Goal: Task Accomplishment & Management: Use online tool/utility

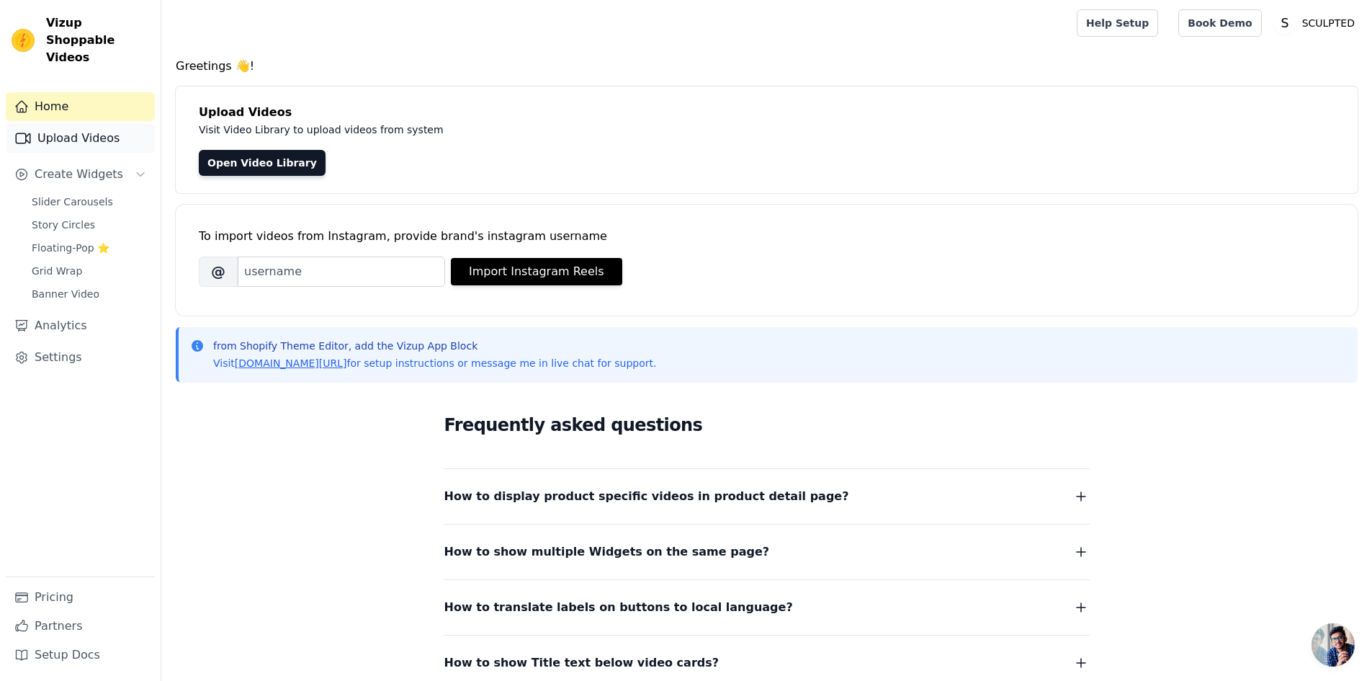
click at [76, 129] on link "Upload Videos" at bounding box center [80, 138] width 149 height 29
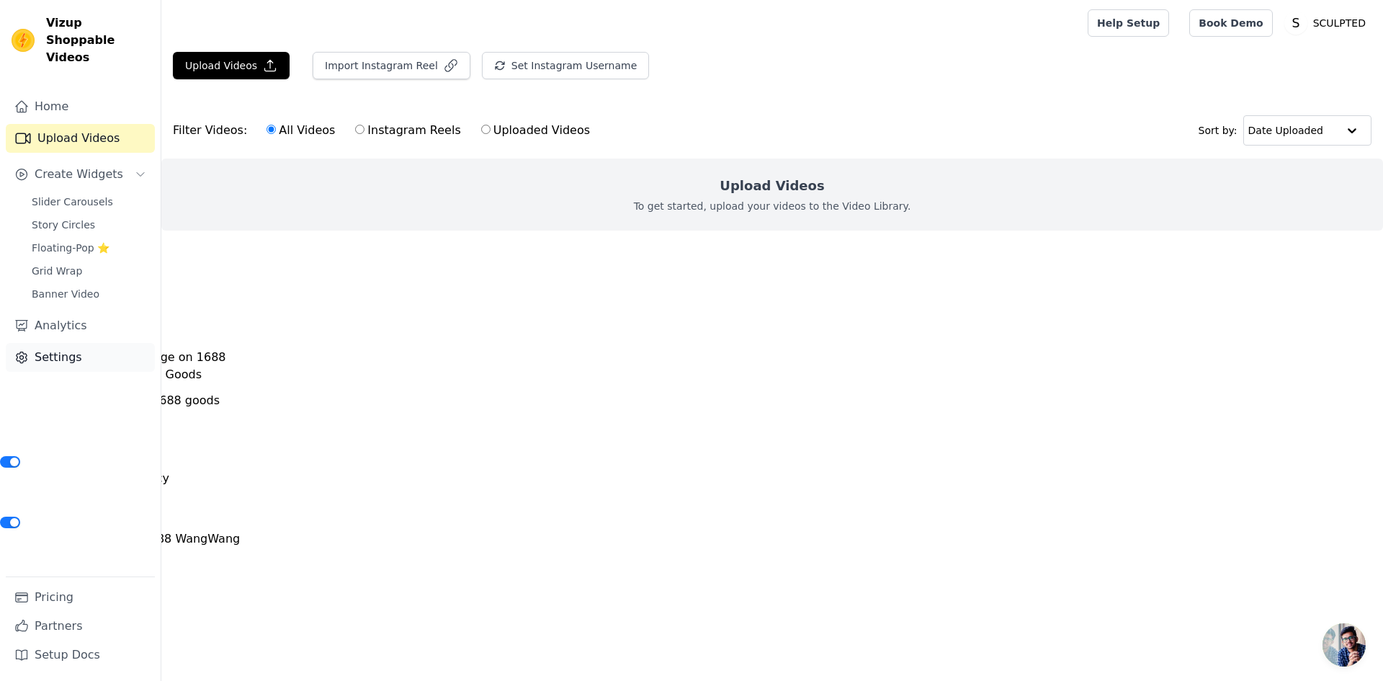
click at [88, 350] on link "Settings" at bounding box center [80, 357] width 149 height 29
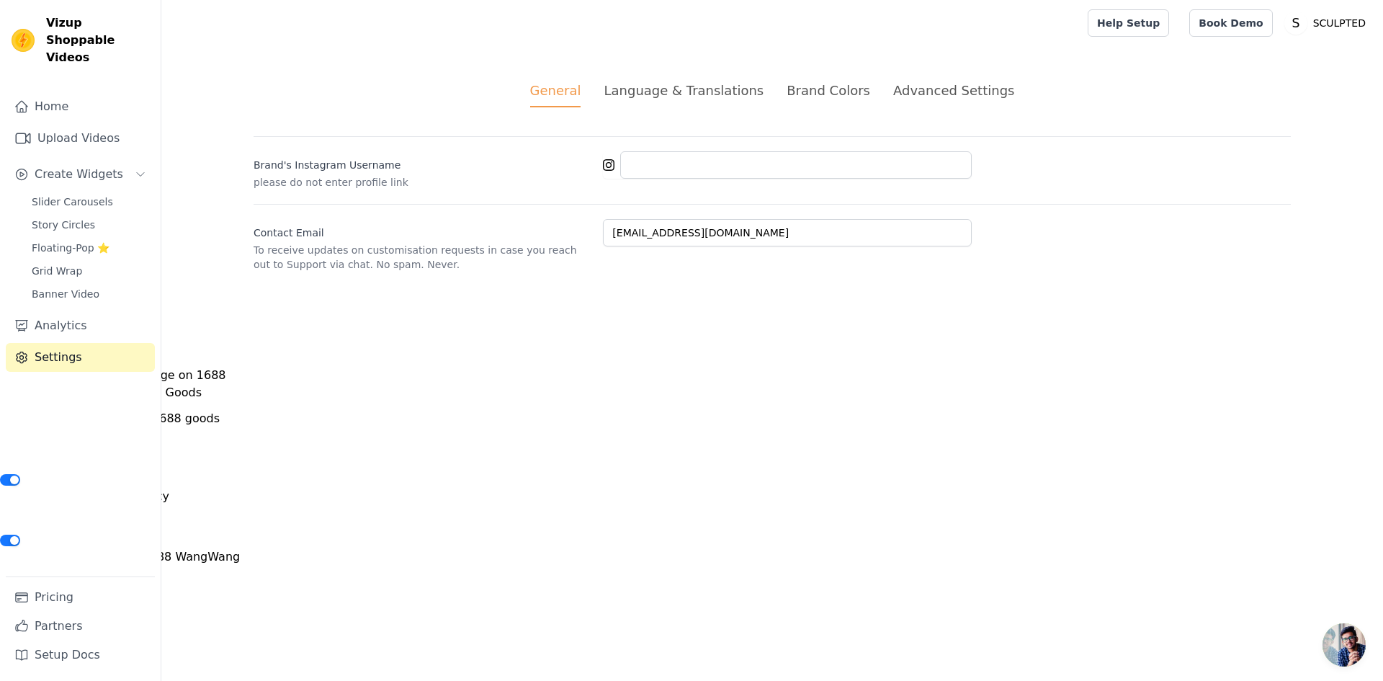
click at [64, 578] on div "Pricing Partners Setup Docs" at bounding box center [80, 628] width 149 height 104
click at [70, 597] on link "Pricing" at bounding box center [80, 597] width 149 height 29
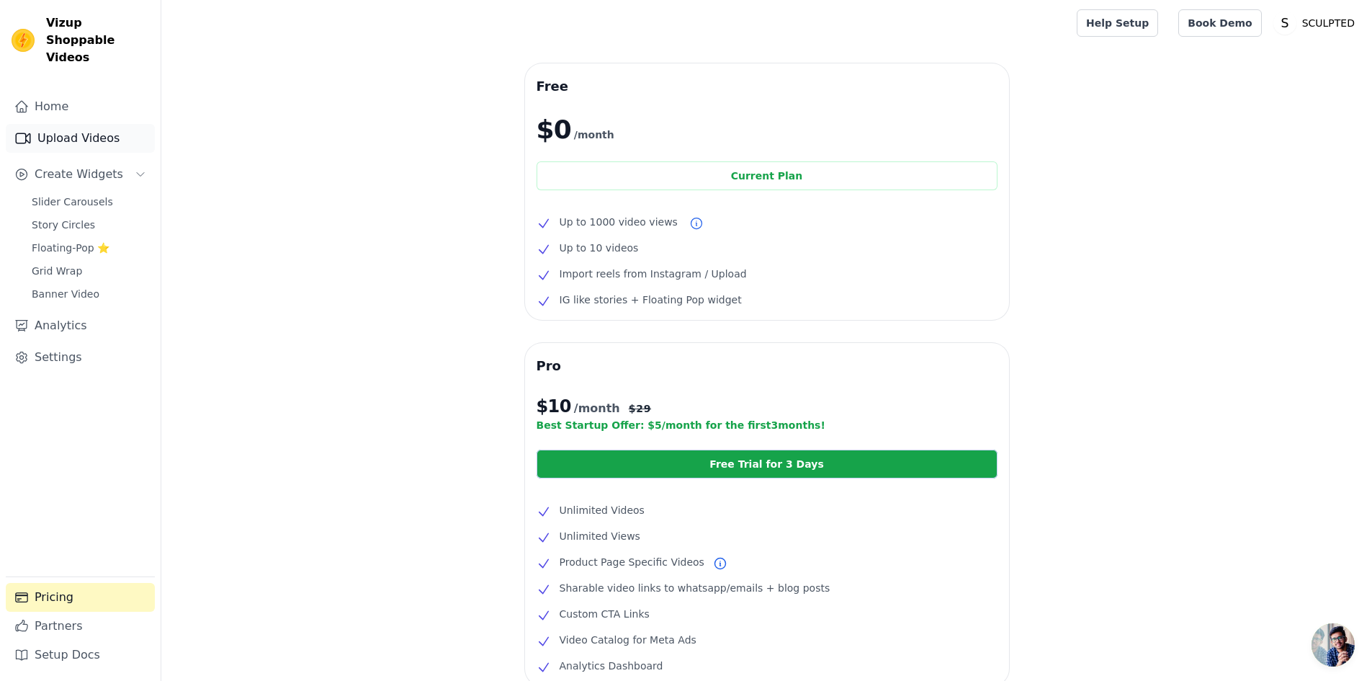
click at [76, 130] on link "Upload Videos" at bounding box center [80, 138] width 149 height 29
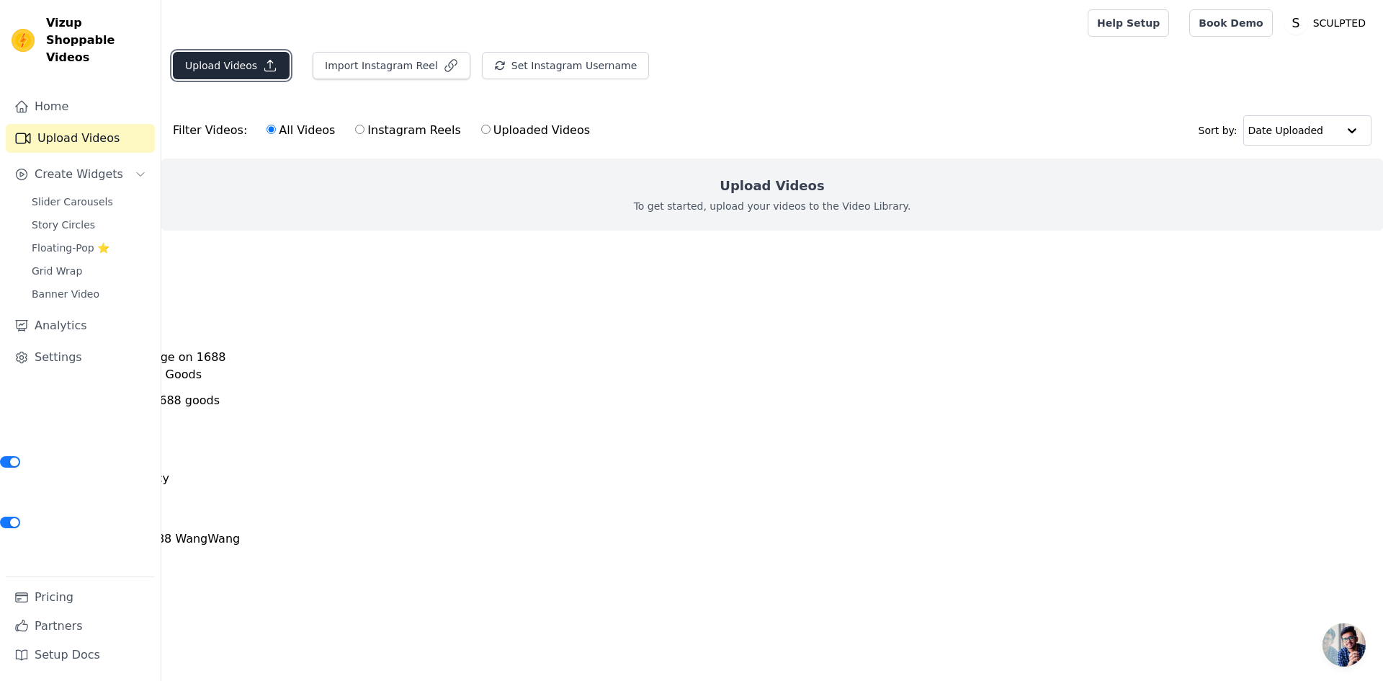
click at [247, 69] on button "Upload Videos" at bounding box center [231, 65] width 117 height 27
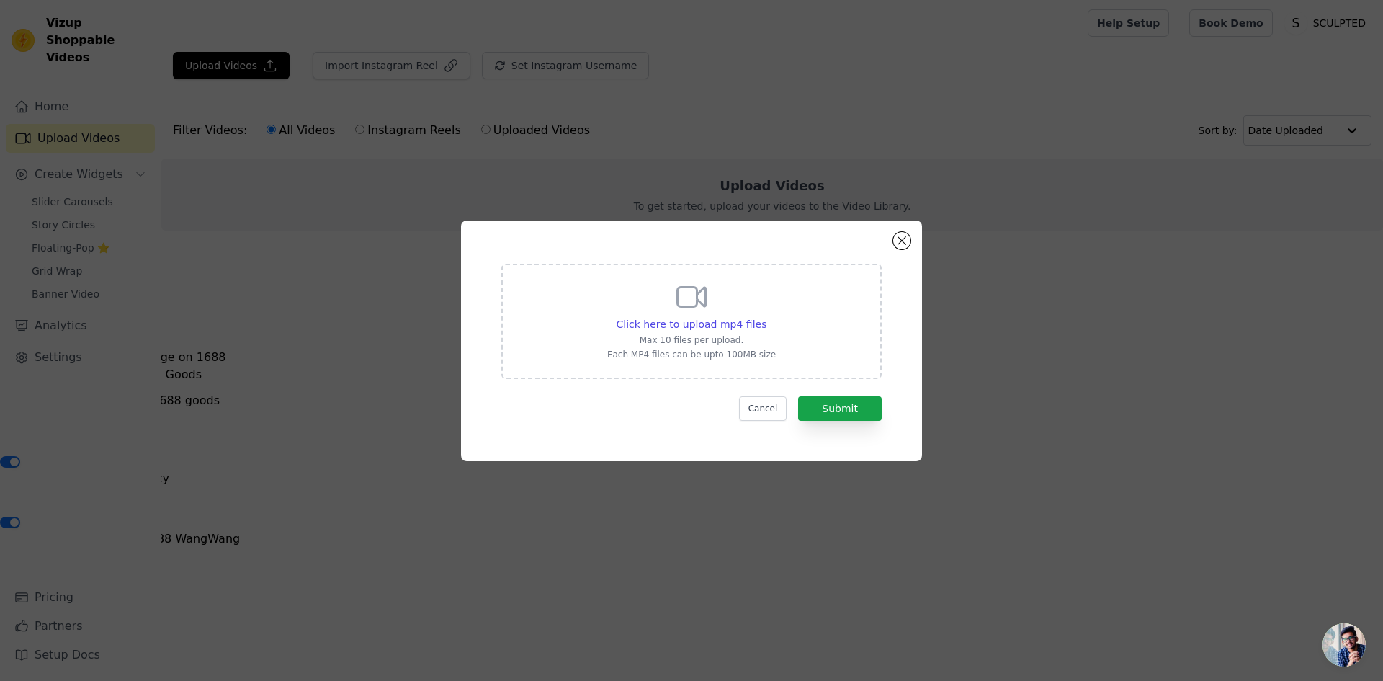
click at [598, 299] on div "Click here to upload mp4 files Max 10 files per upload. Each MP4 files can be u…" at bounding box center [691, 321] width 380 height 115
click at [765, 316] on input "Click here to upload mp4 files Max 10 files per upload. Each MP4 files can be u…" at bounding box center [765, 316] width 1 height 1
type input "C:\fakepath\ugcrolewv2.mp4"
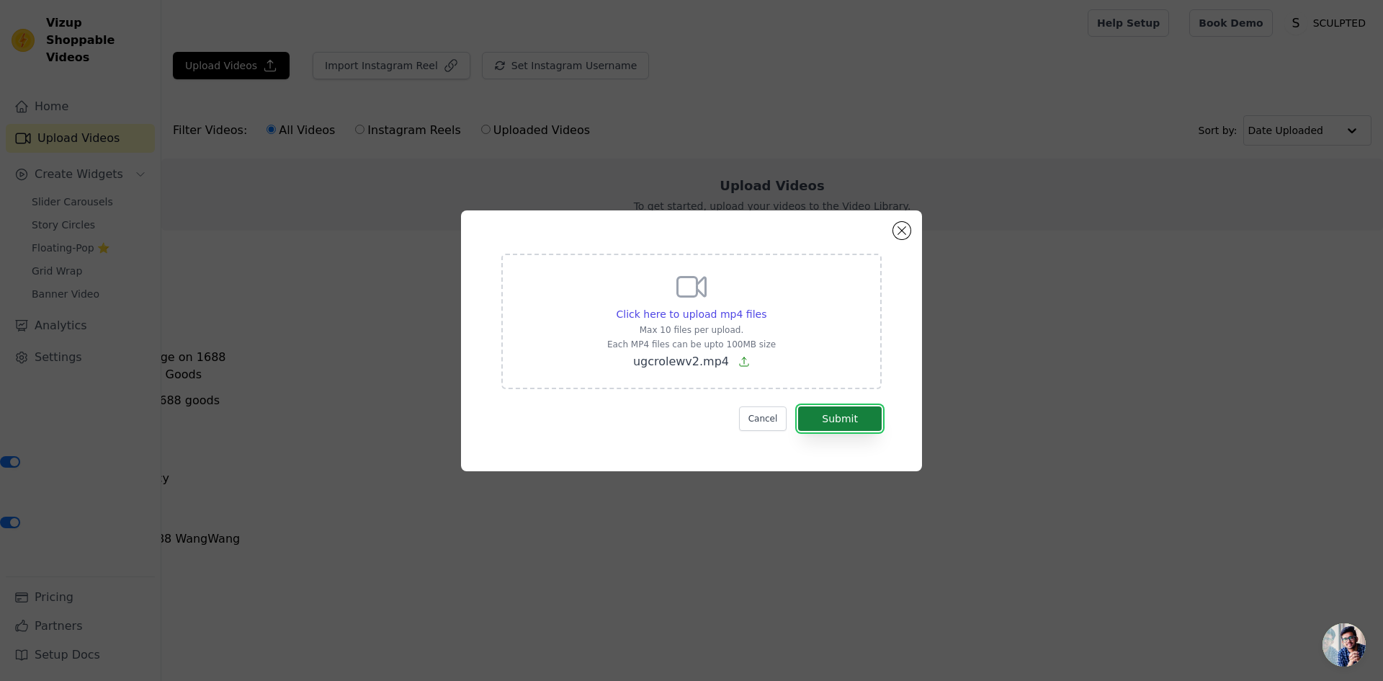
click at [845, 424] on button "Submit" at bounding box center [840, 418] width 84 height 24
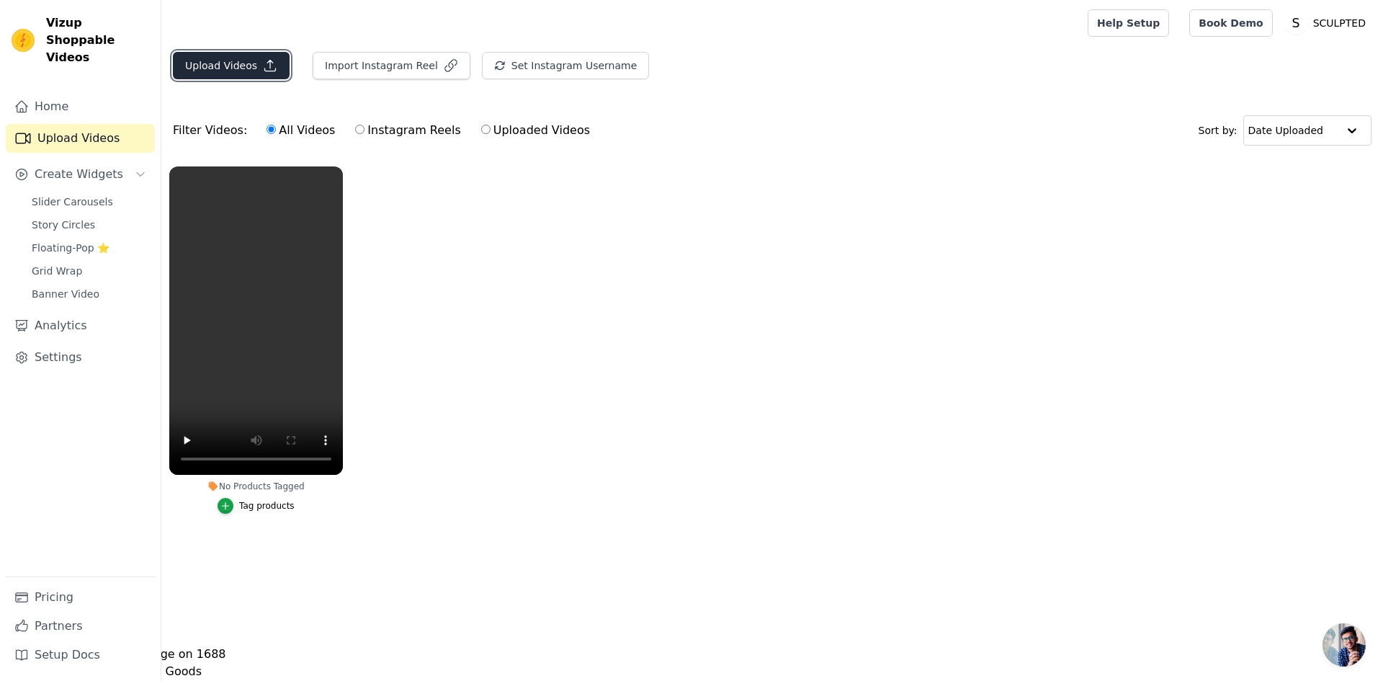
click at [226, 66] on button "Upload Videos" at bounding box center [231, 65] width 117 height 27
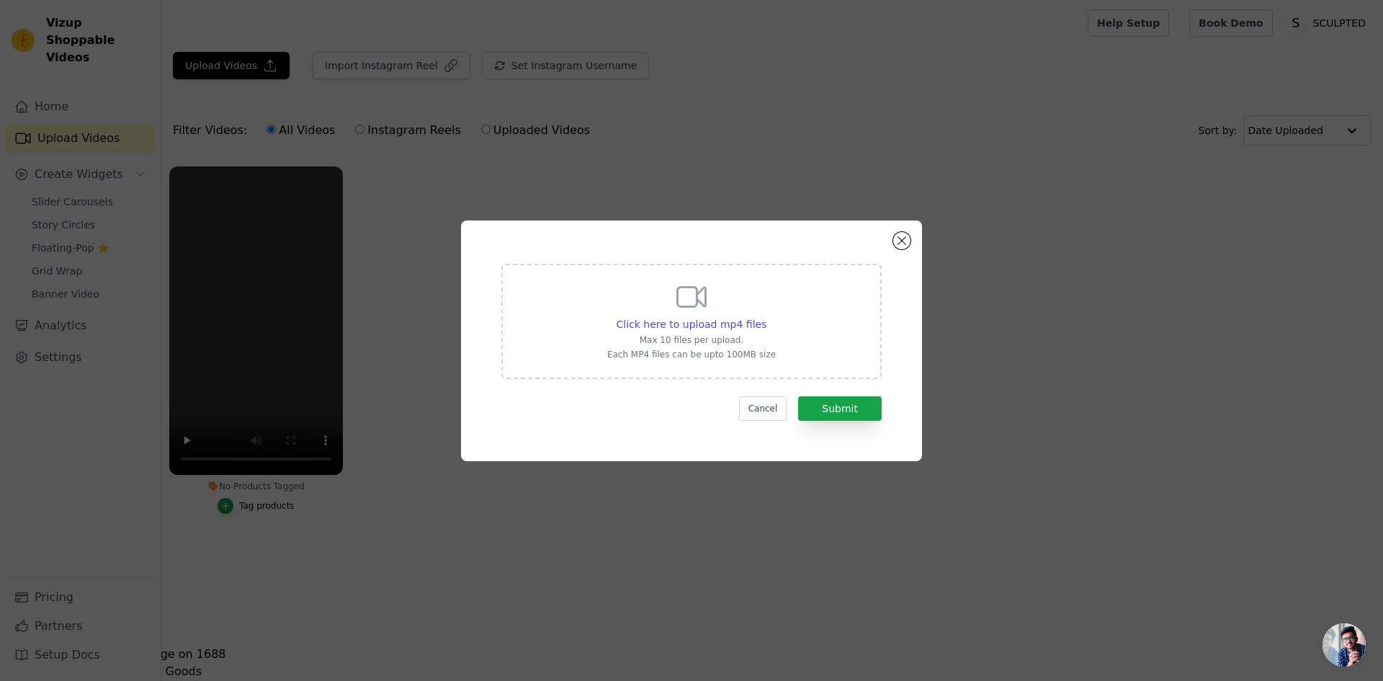
click at [566, 282] on div "Click here to upload mp4 files Max 10 files per upload. Each MP4 files can be u…" at bounding box center [691, 321] width 380 height 115
click at [765, 316] on input "Click here to upload mp4 files Max 10 files per upload. Each MP4 files can be u…" at bounding box center [765, 316] width 1 height 1
type input "C:\fakepath\ugc site.mp4"
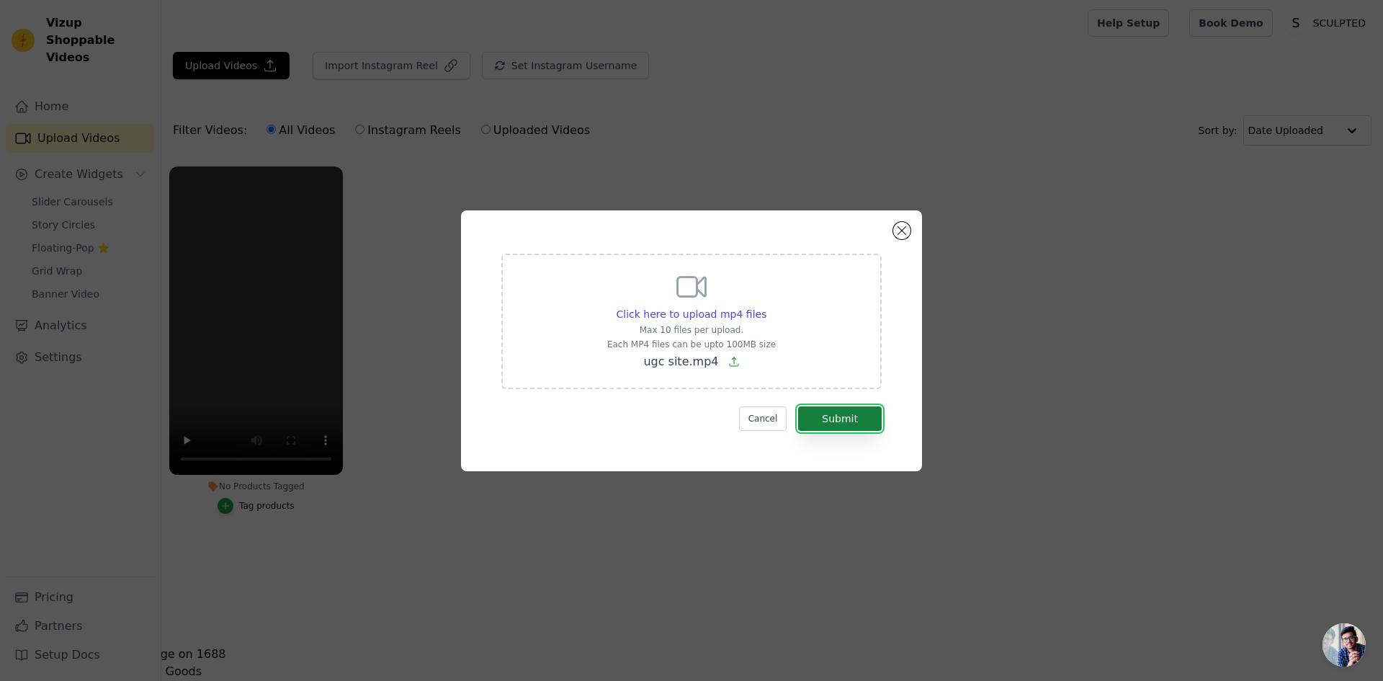
click at [844, 423] on button "Submit" at bounding box center [840, 418] width 84 height 24
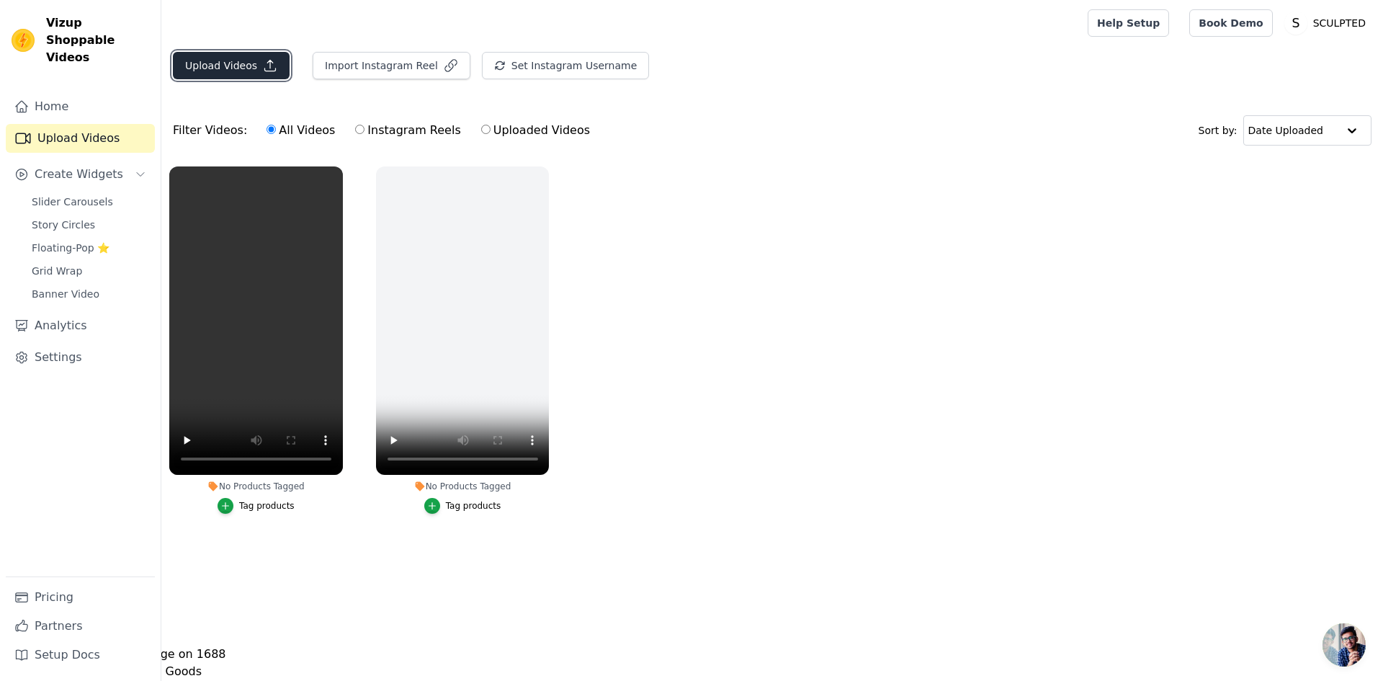
click at [223, 60] on button "Upload Videos" at bounding box center [231, 65] width 117 height 27
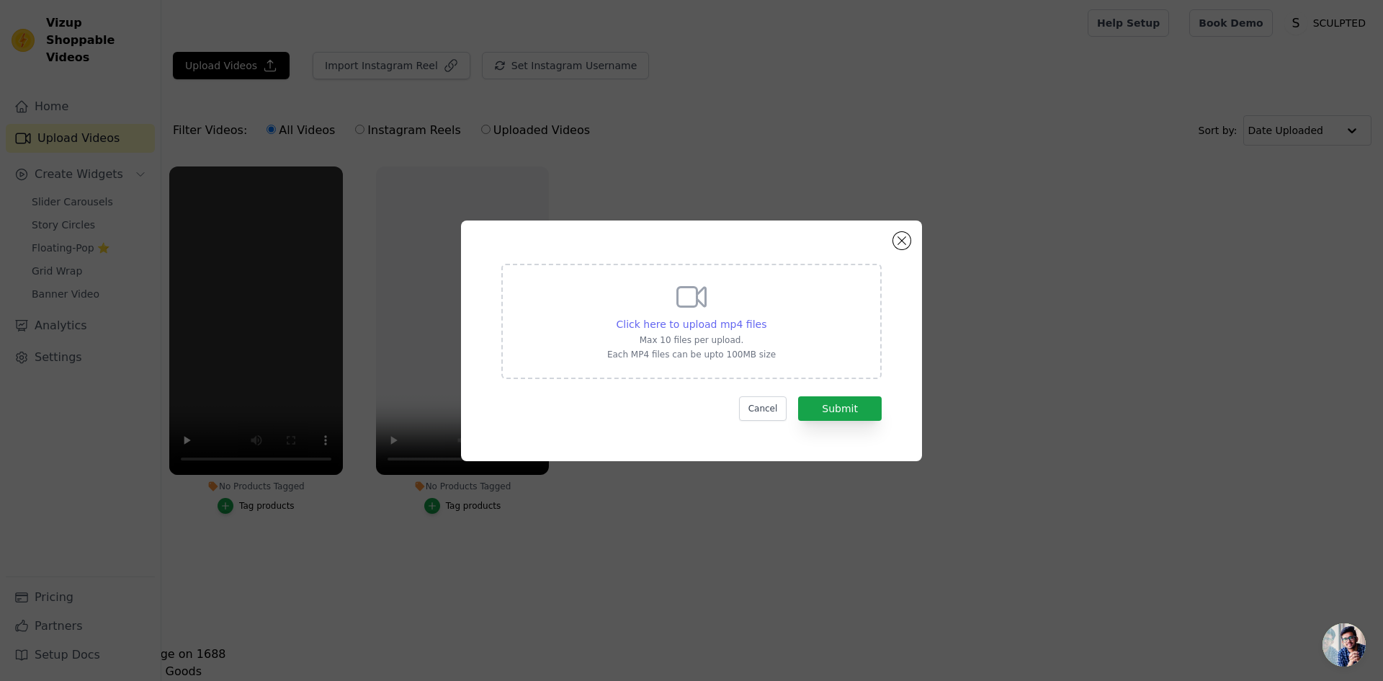
click at [675, 325] on span "Click here to upload mp4 files" at bounding box center [691, 324] width 151 height 12
click at [765, 317] on input "Click here to upload mp4 files Max 10 files per upload. Each MP4 files can be u…" at bounding box center [765, 316] width 1 height 1
type input "C:\fakepath\ugc site(1).mp4"
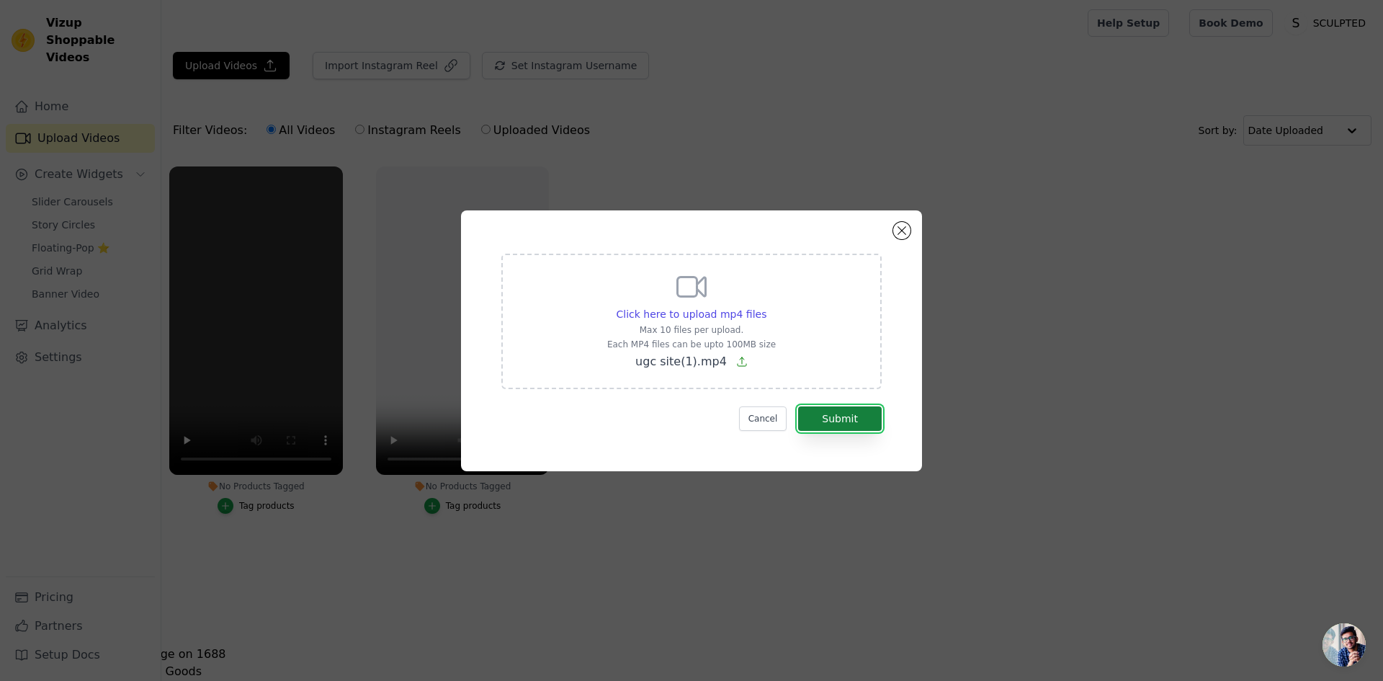
click at [822, 410] on button "Submit" at bounding box center [840, 418] width 84 height 24
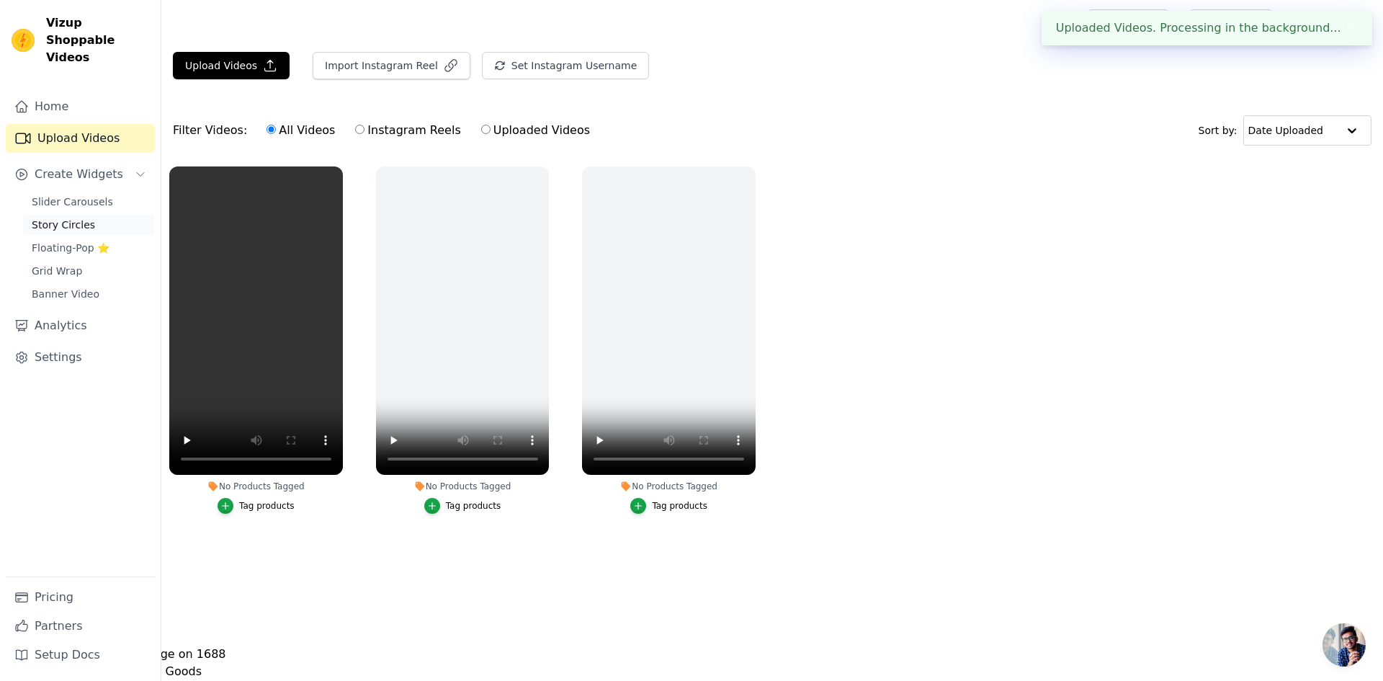
click at [57, 217] on span "Story Circles" at bounding box center [63, 224] width 63 height 14
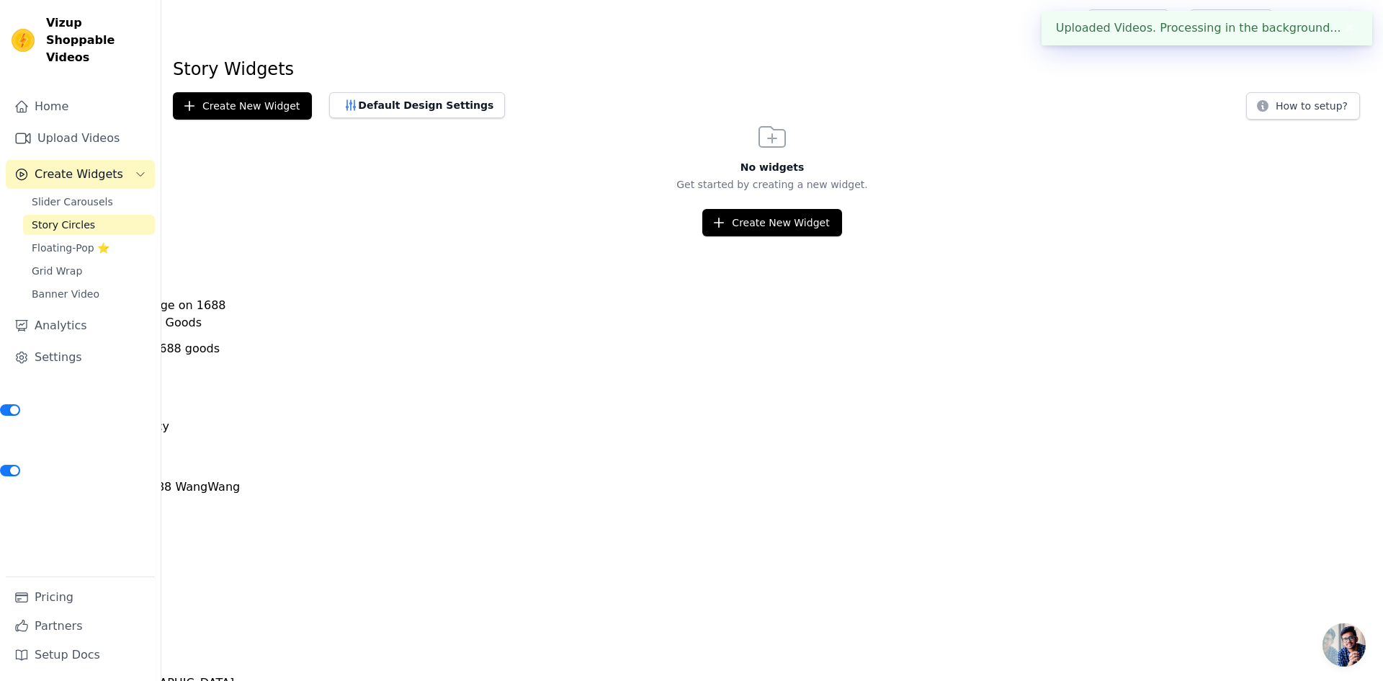
click at [779, 237] on body "Uploaded Videos. Processing in the background... ✖ Vizup Shoppable Videos Home …" at bounding box center [691, 484] width 1383 height 968
click at [762, 228] on button "Create New Widget" at bounding box center [771, 222] width 139 height 27
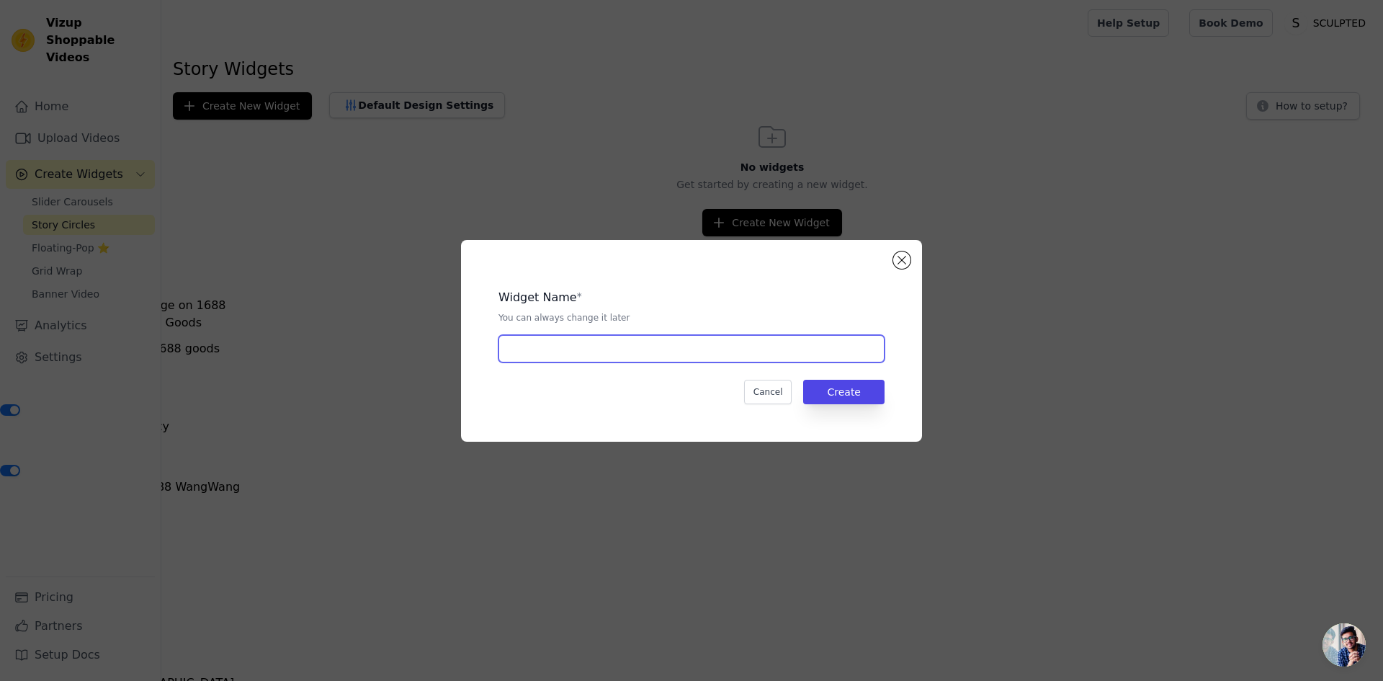
click at [758, 339] on input "text" at bounding box center [691, 348] width 386 height 27
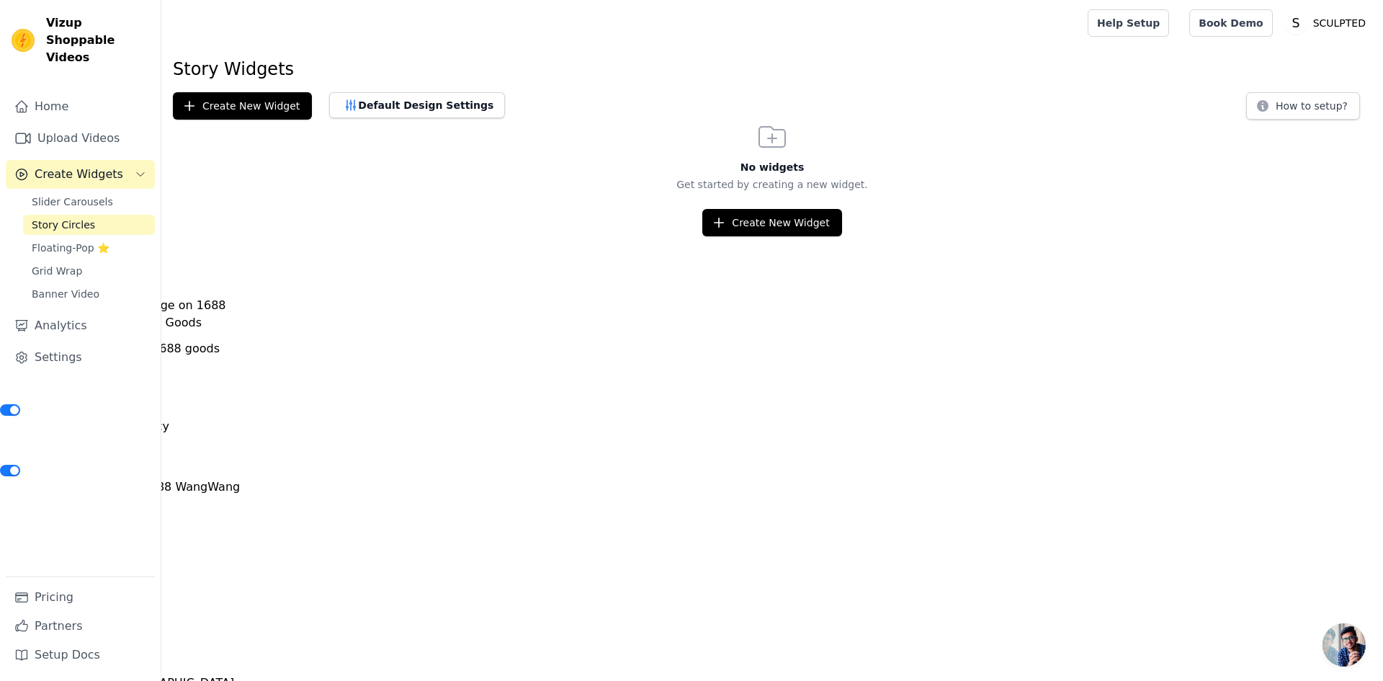
click at [58, 217] on span "Story Circles" at bounding box center [63, 224] width 63 height 14
click at [781, 224] on button "Create New Widget" at bounding box center [771, 222] width 139 height 27
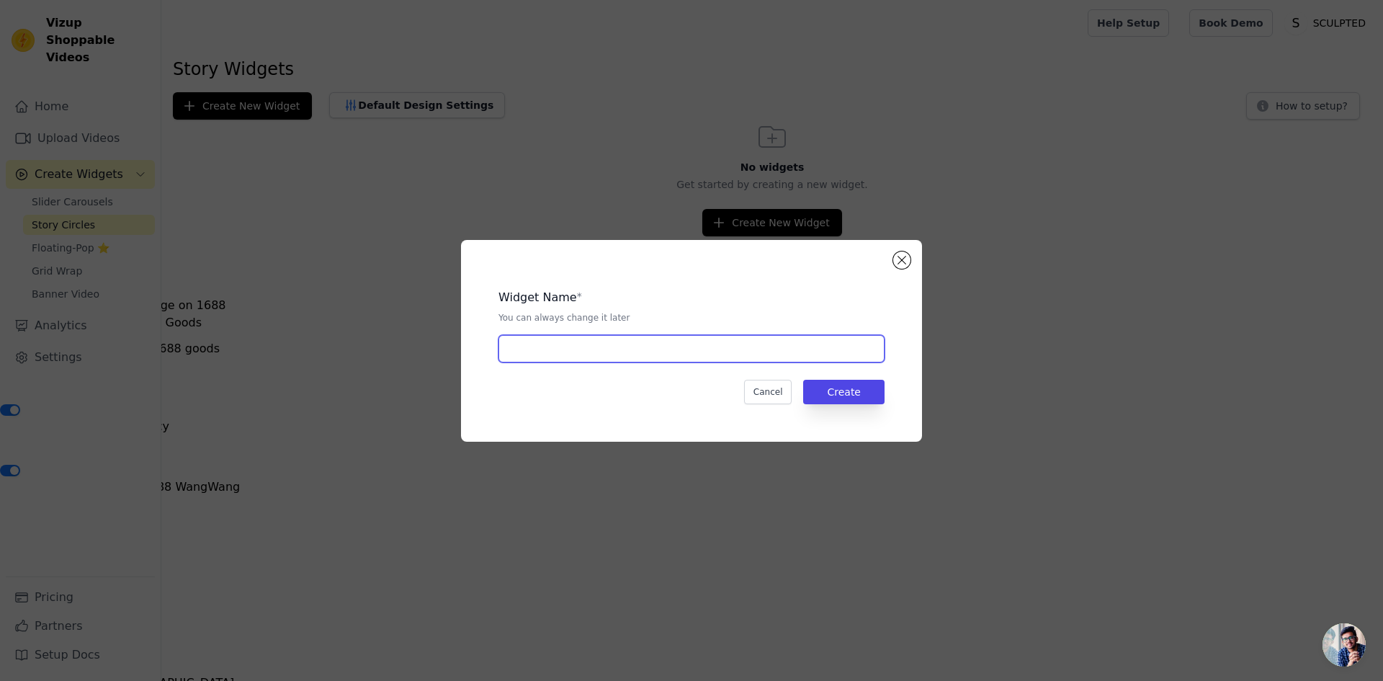
click at [648, 349] on input "text" at bounding box center [691, 348] width 386 height 27
type input "cercle"
click at [853, 416] on div "Widget Name * You can always change it later cercle Cancel Create" at bounding box center [691, 341] width 415 height 156
click at [839, 397] on button "Create" at bounding box center [843, 392] width 81 height 24
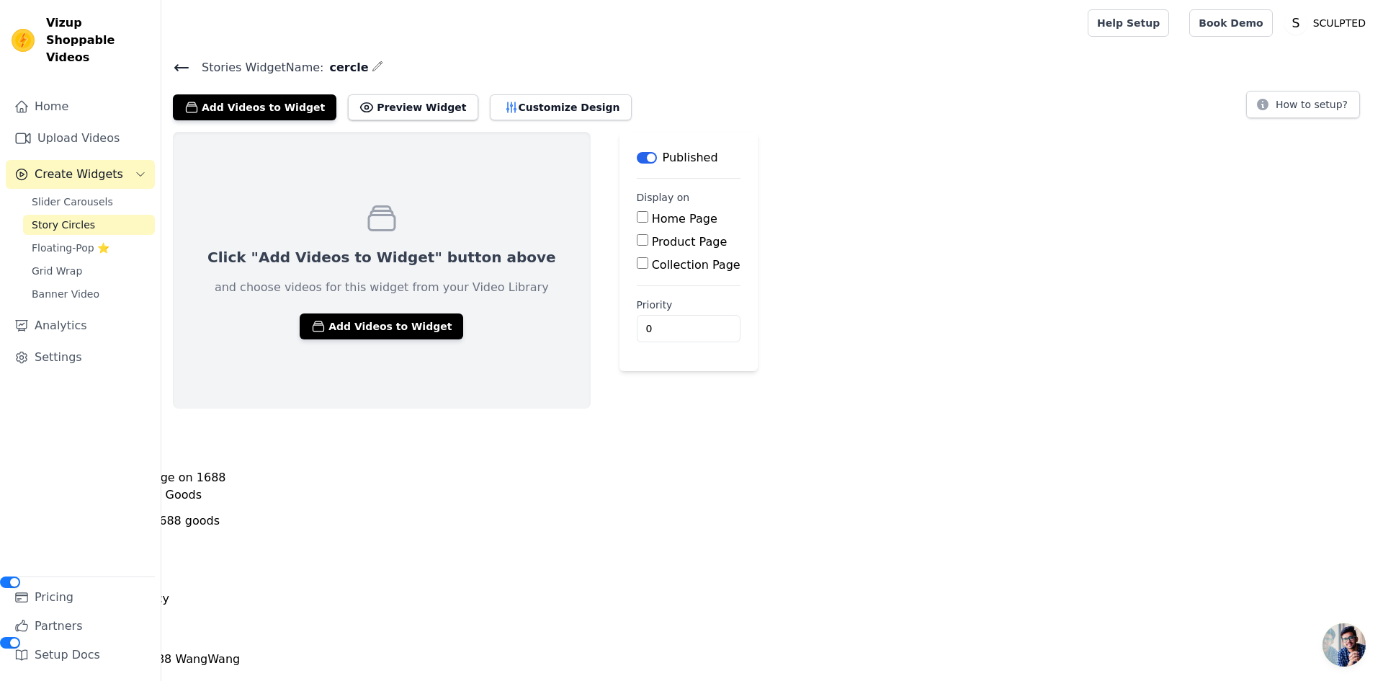
click at [86, 215] on link "Story Circles" at bounding box center [89, 225] width 132 height 20
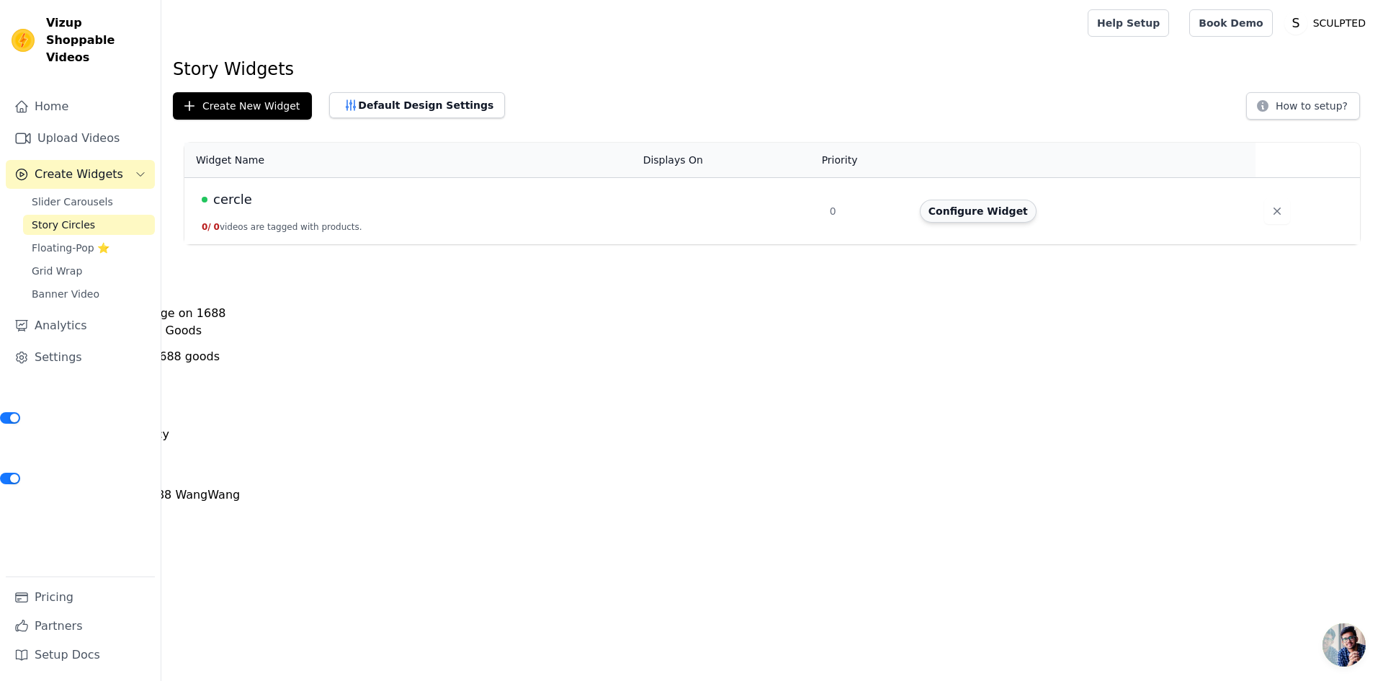
click at [992, 207] on button "Configure Widget" at bounding box center [978, 210] width 117 height 23
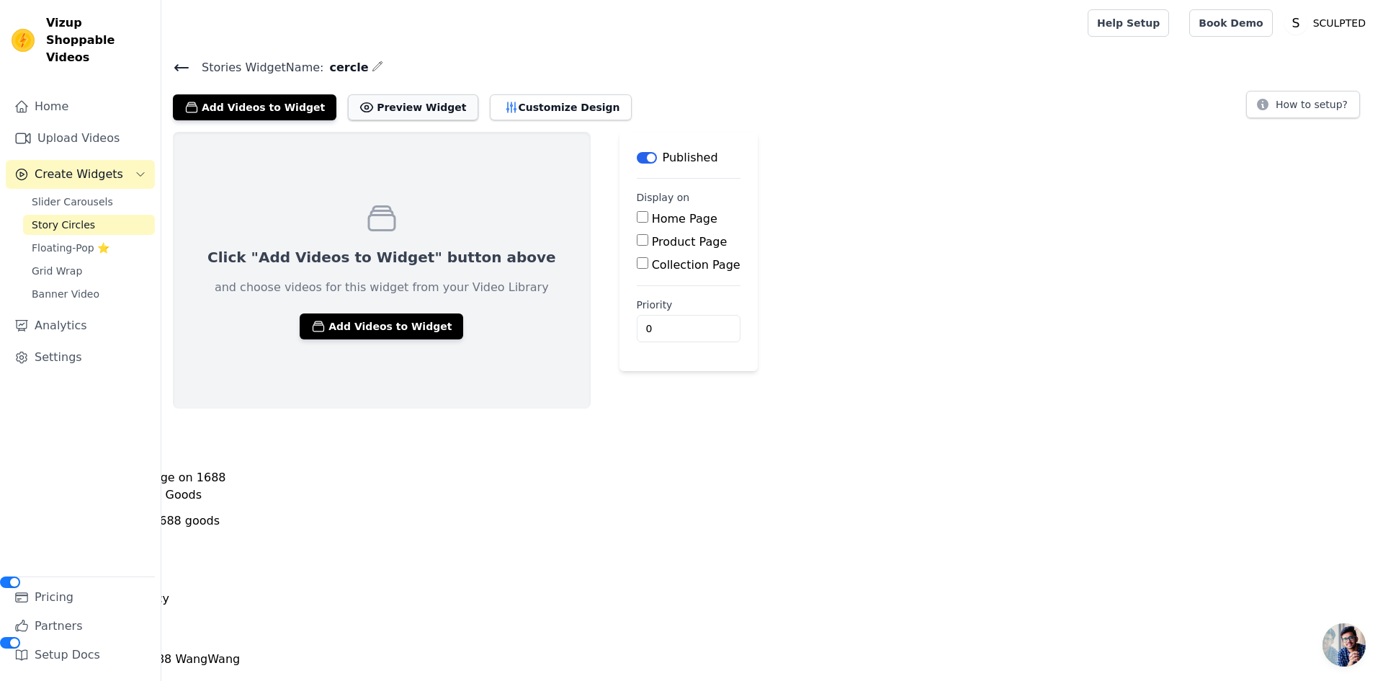
click at [372, 97] on button "Preview Widget" at bounding box center [413, 107] width 130 height 26
click at [359, 327] on button "Add Videos to Widget" at bounding box center [381, 326] width 163 height 26
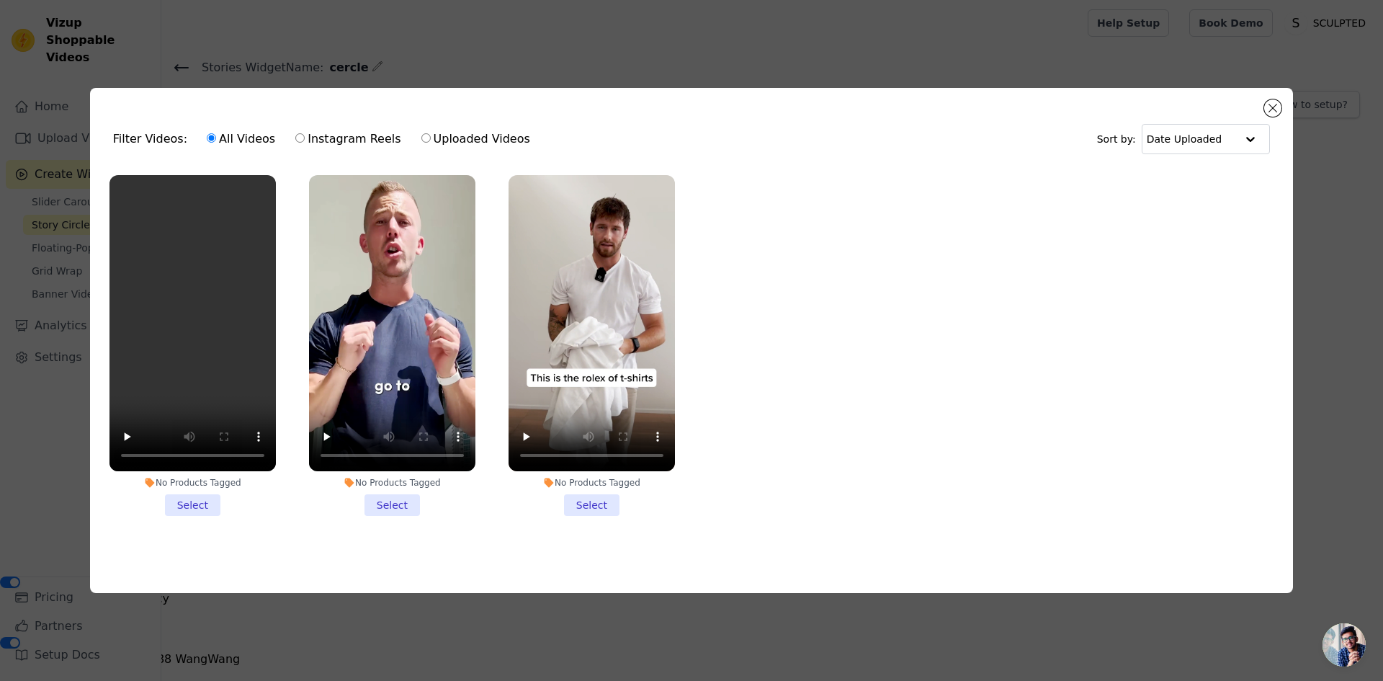
click at [187, 510] on li "No Products Tagged Select" at bounding box center [192, 345] width 166 height 341
click at [0, 0] on input "No Products Tagged Select" at bounding box center [0, 0] width 0 height 0
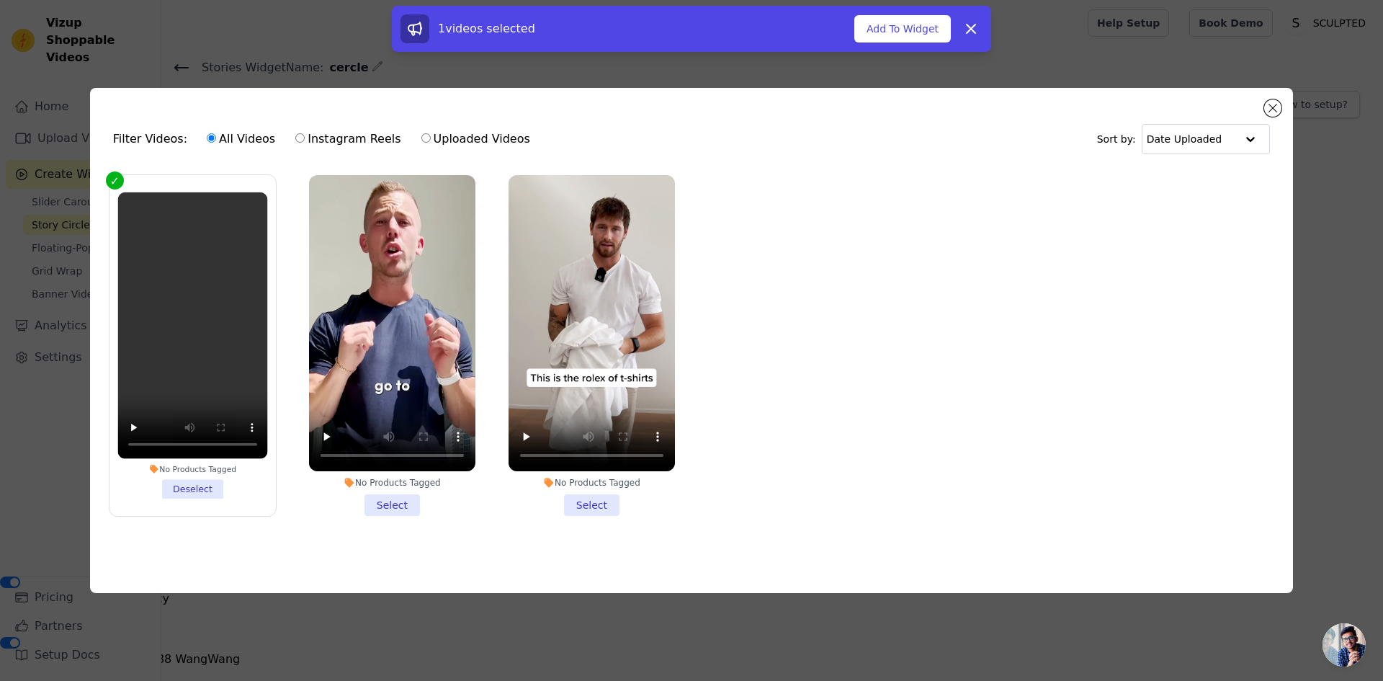
click at [388, 501] on li "No Products Tagged Select" at bounding box center [392, 345] width 166 height 341
click at [0, 0] on input "No Products Tagged Select" at bounding box center [0, 0] width 0 height 0
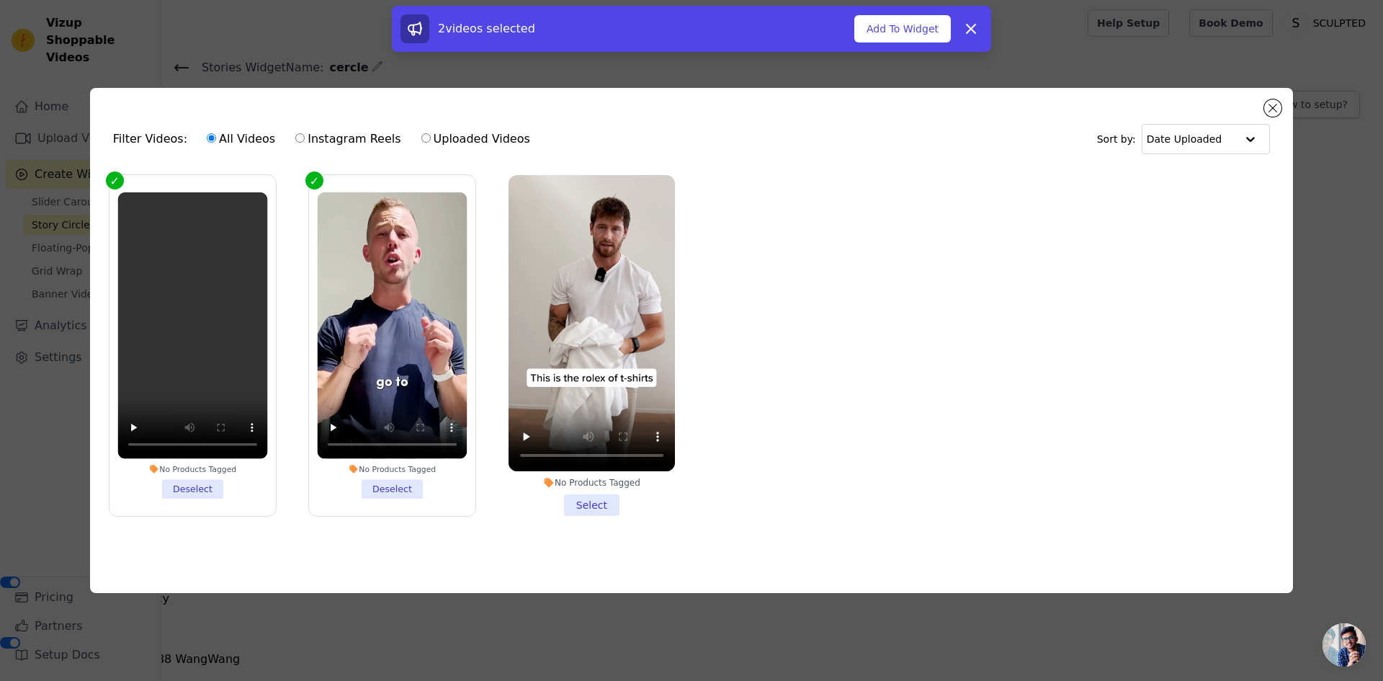
click at [584, 495] on li "No Products Tagged Select" at bounding box center [591, 345] width 166 height 341
click at [0, 0] on input "No Products Tagged Select" at bounding box center [0, 0] width 0 height 0
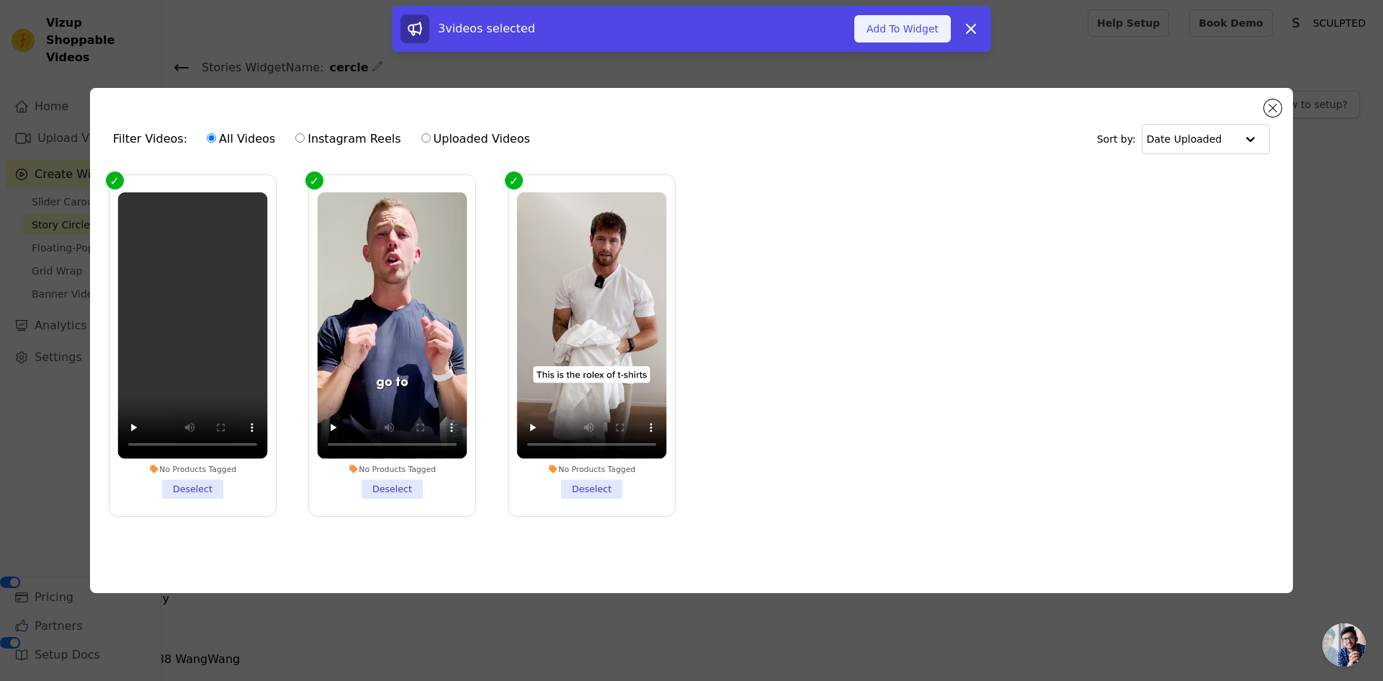
click at [910, 30] on button "Add To Widget" at bounding box center [902, 28] width 96 height 27
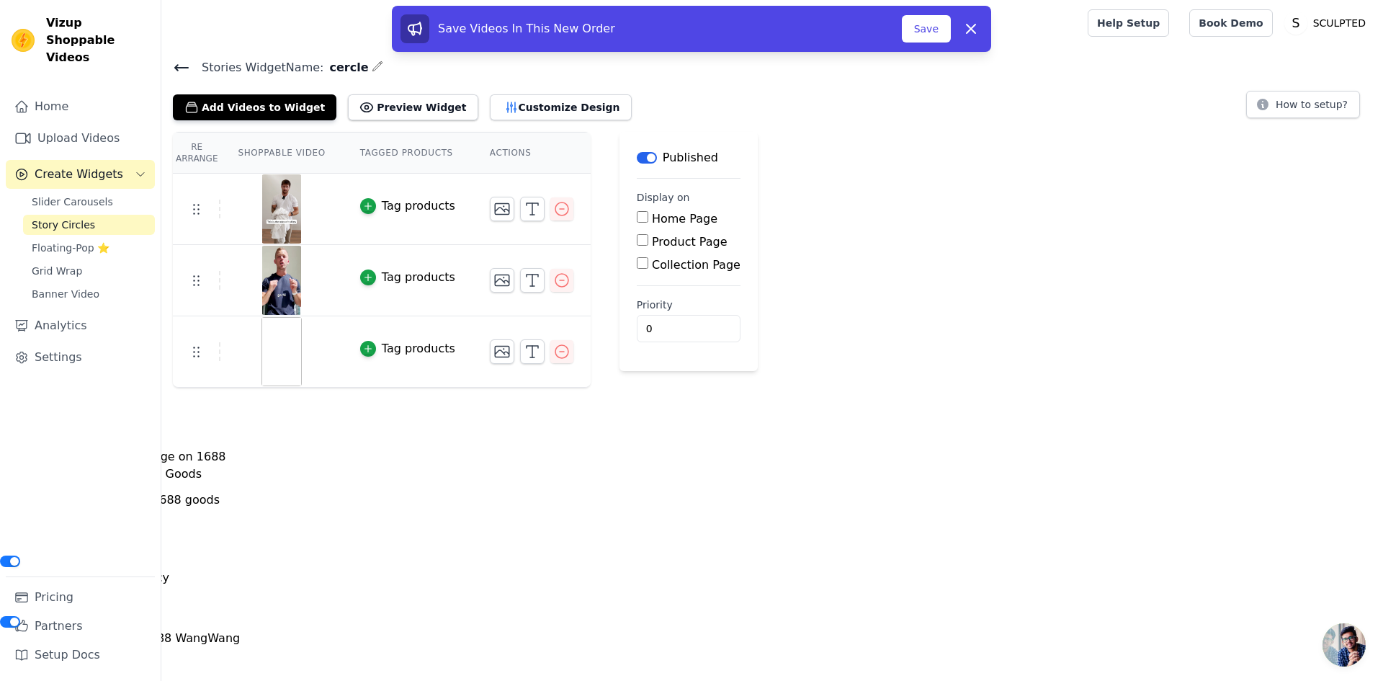
click at [261, 351] on img at bounding box center [281, 351] width 40 height 69
click at [936, 31] on button "Save" at bounding box center [926, 28] width 49 height 27
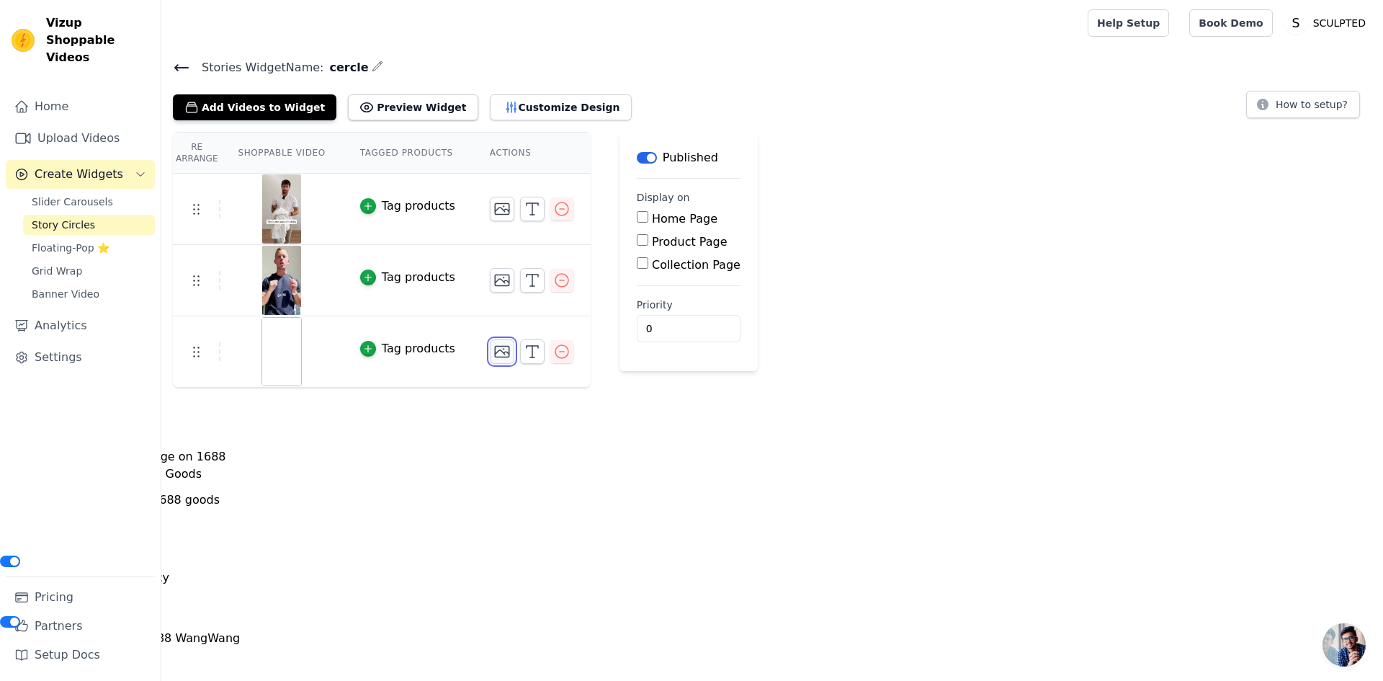
click at [495, 352] on icon "button" at bounding box center [502, 351] width 14 height 11
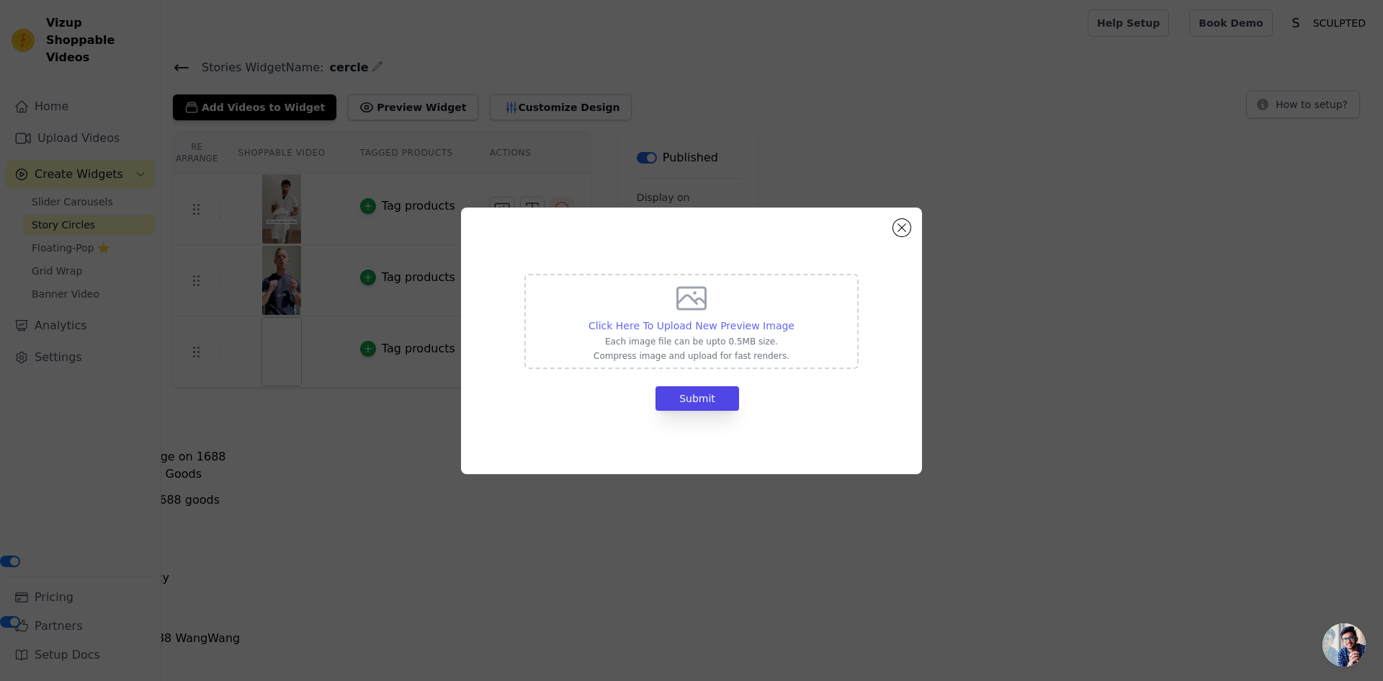
click at [665, 327] on span "Click Here To Upload New Preview Image" at bounding box center [691, 326] width 206 height 12
click at [794, 318] on input "Click Here To Upload New Preview Image Each image file can be upto 0.5MB size. …" at bounding box center [794, 318] width 1 height 1
type input "C:\fakepath\Capture d'écran 2025-08-25 194753.png"
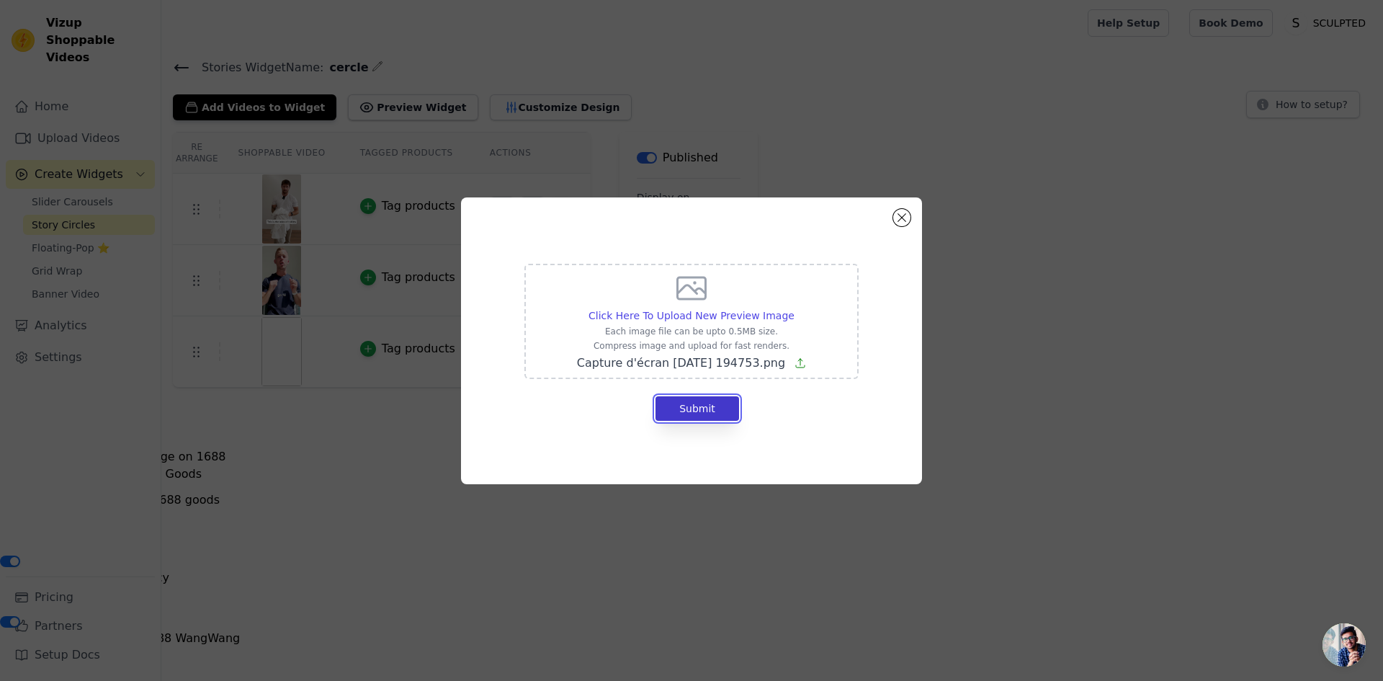
click at [699, 411] on button "Submit" at bounding box center [697, 408] width 84 height 24
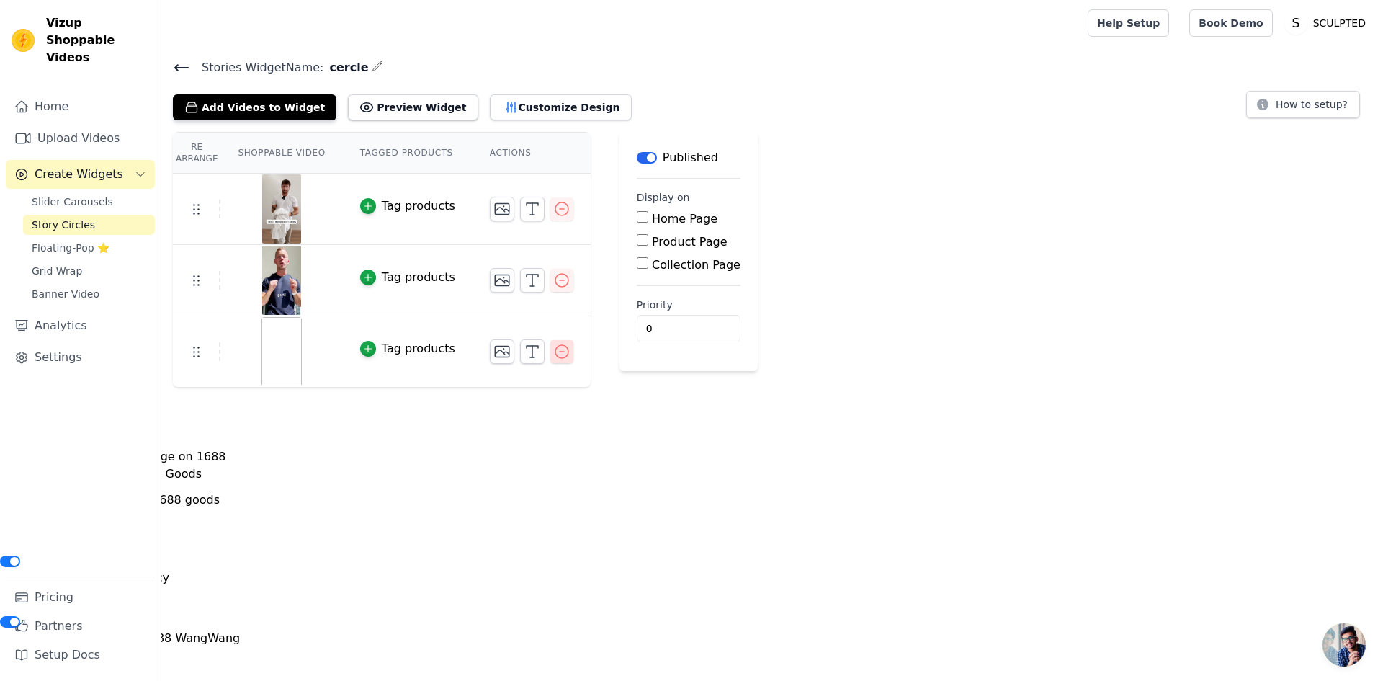
click at [553, 349] on icon "button" at bounding box center [561, 351] width 17 height 17
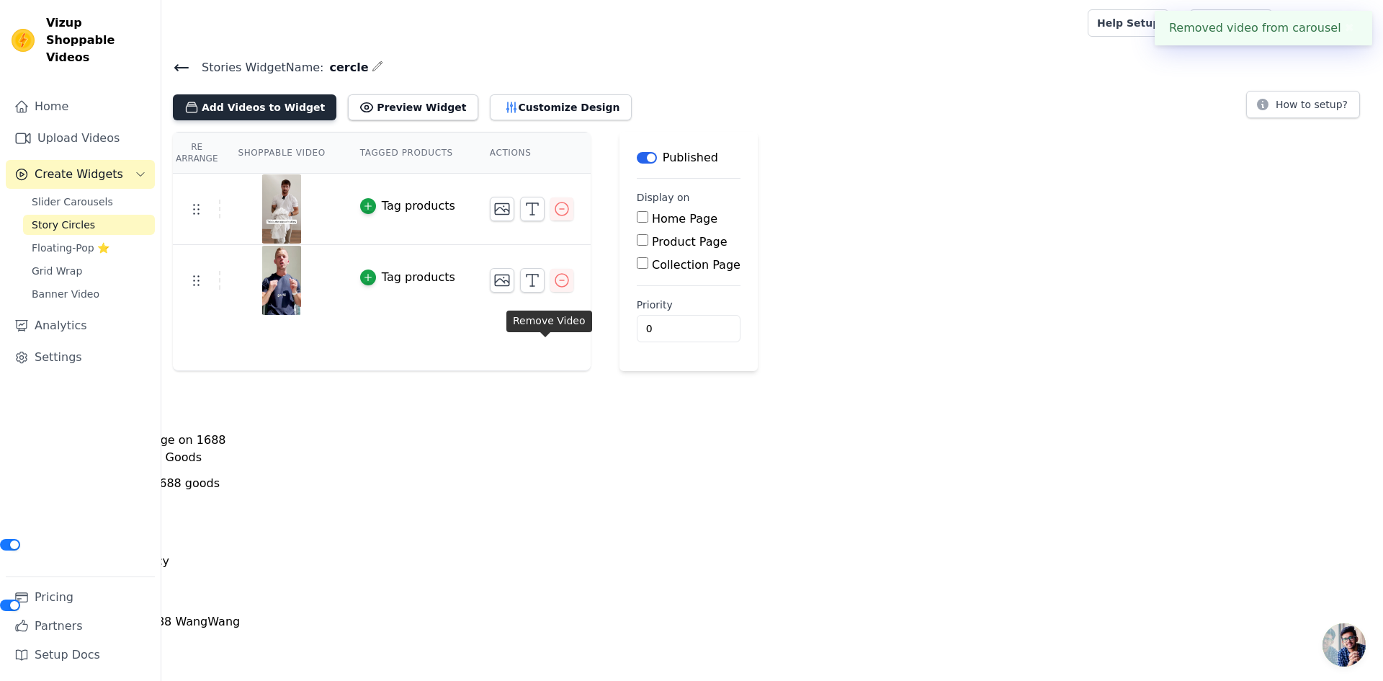
click at [256, 104] on button "Add Videos to Widget" at bounding box center [254, 107] width 163 height 26
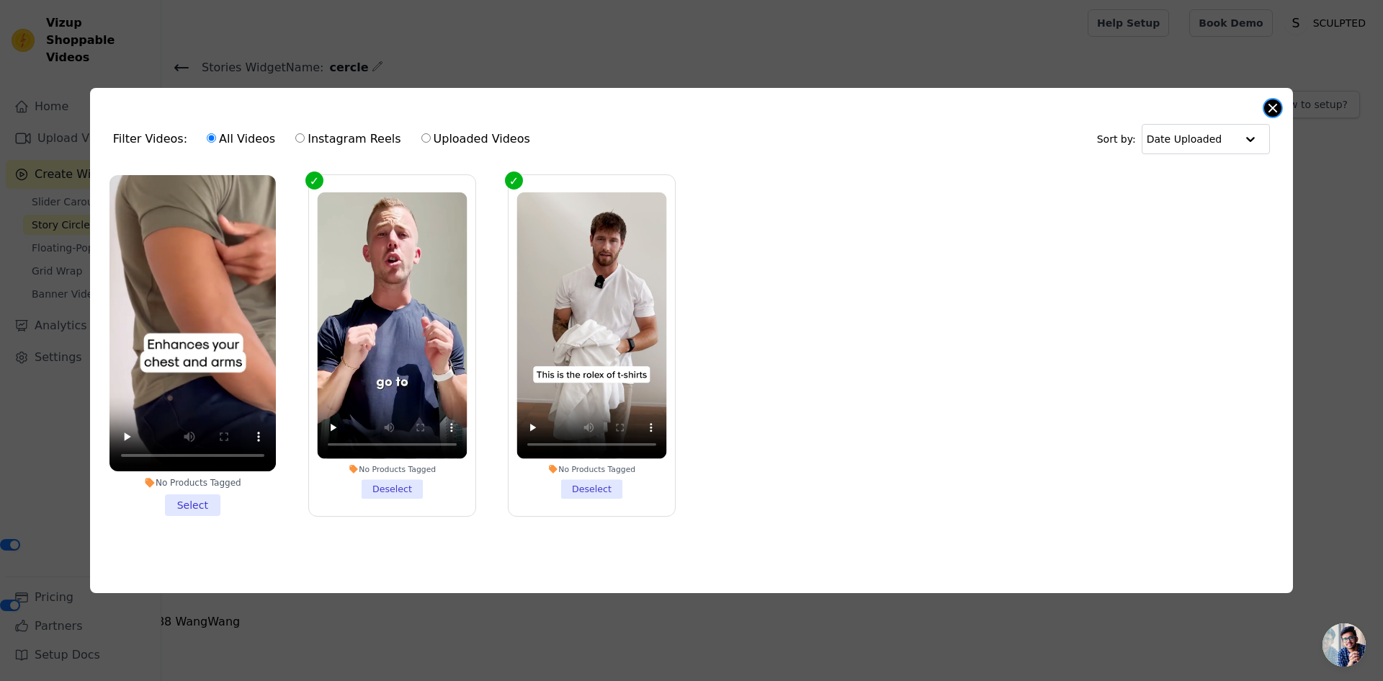
click at [1269, 105] on button "Close modal" at bounding box center [1272, 107] width 17 height 17
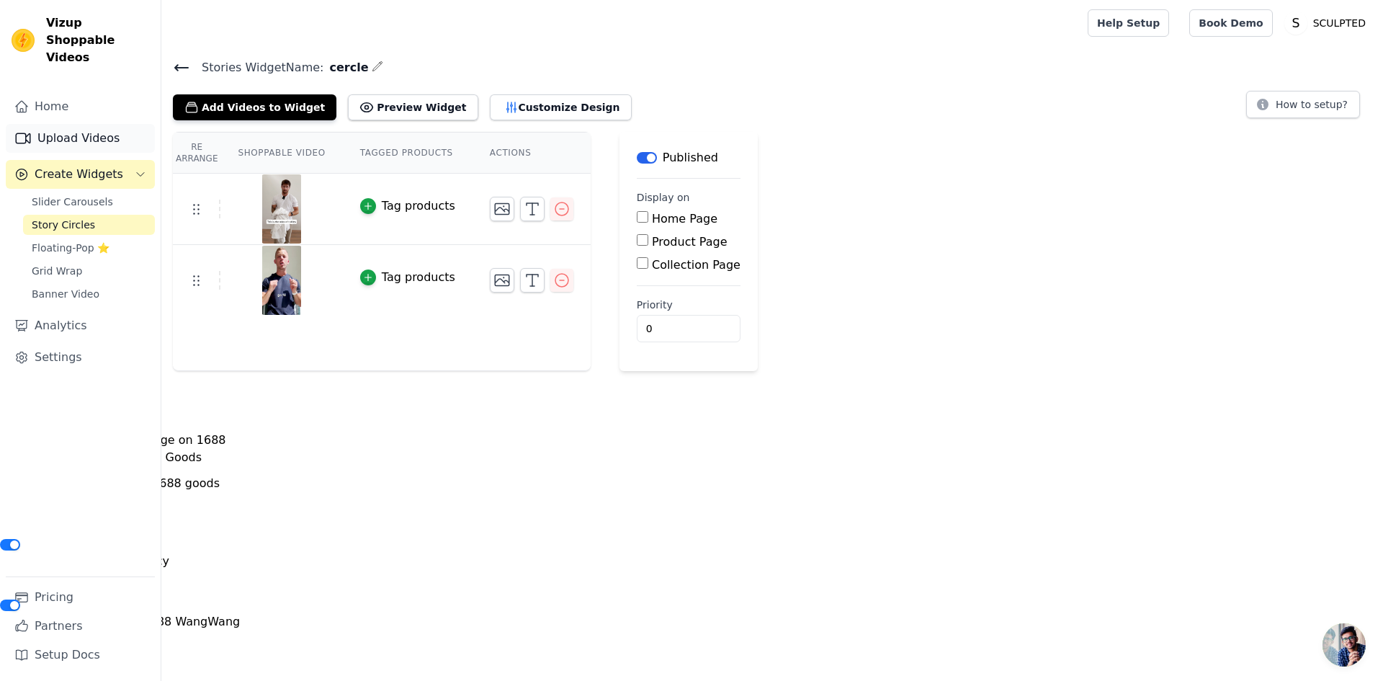
click at [99, 124] on link "Upload Videos" at bounding box center [80, 138] width 149 height 29
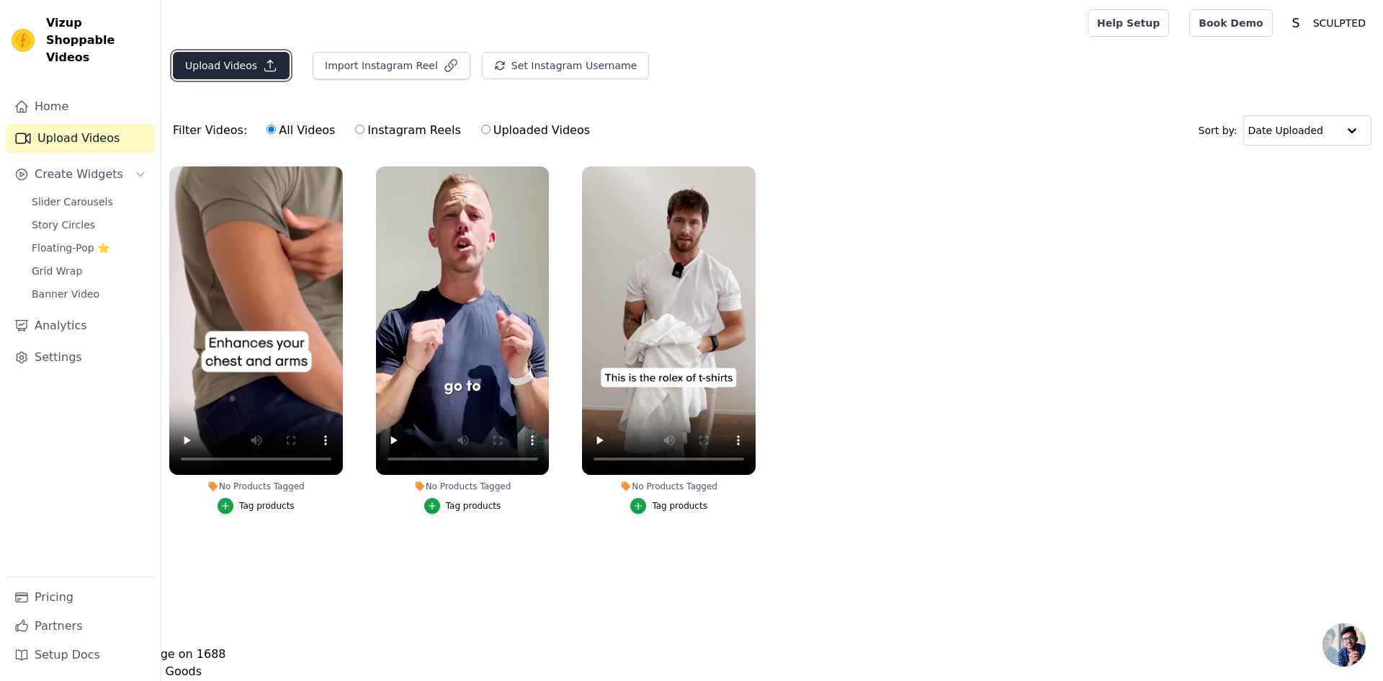
click at [244, 69] on button "Upload Videos" at bounding box center [231, 65] width 117 height 27
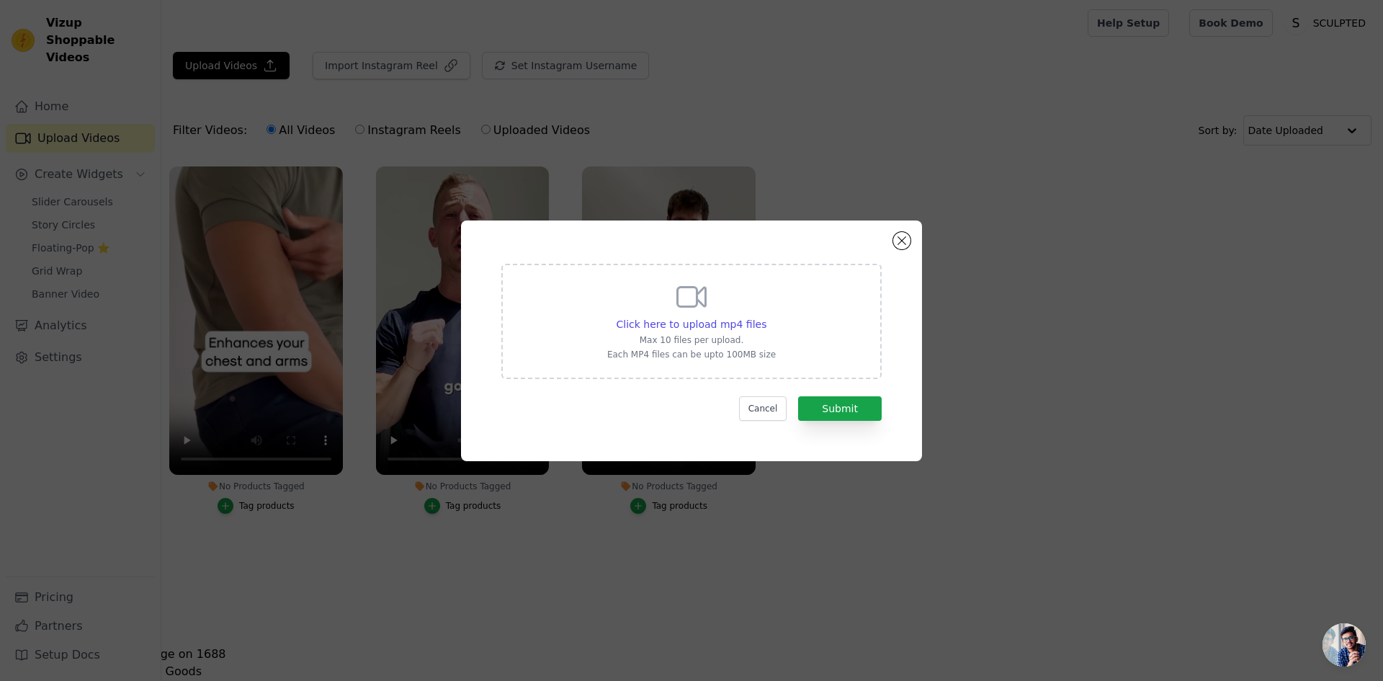
click at [616, 354] on p "Each MP4 files can be upto 100MB size" at bounding box center [691, 355] width 169 height 12
click at [765, 317] on input "Click here to upload mp4 files Max 10 files per upload. Each MP4 files can be u…" at bounding box center [765, 316] width 1 height 1
type input "C:\fakepath\ugc site(2).mp4"
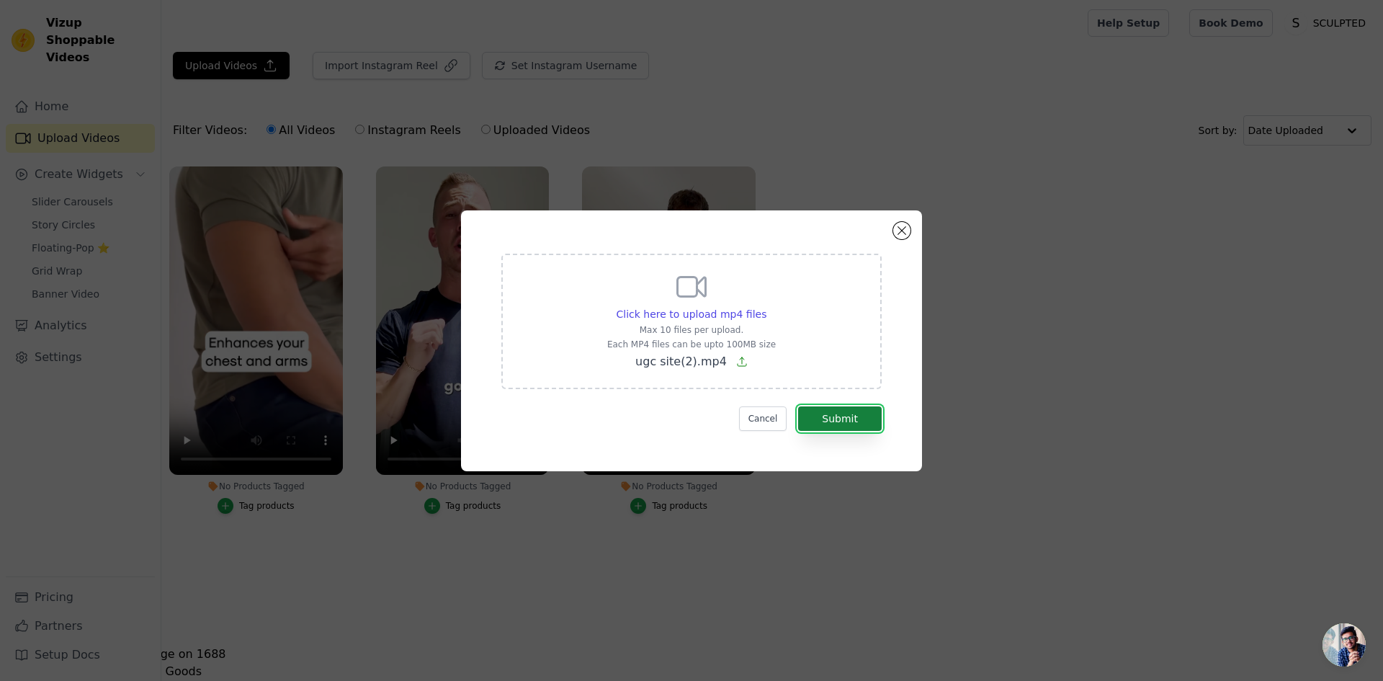
click at [845, 407] on button "Submit" at bounding box center [840, 418] width 84 height 24
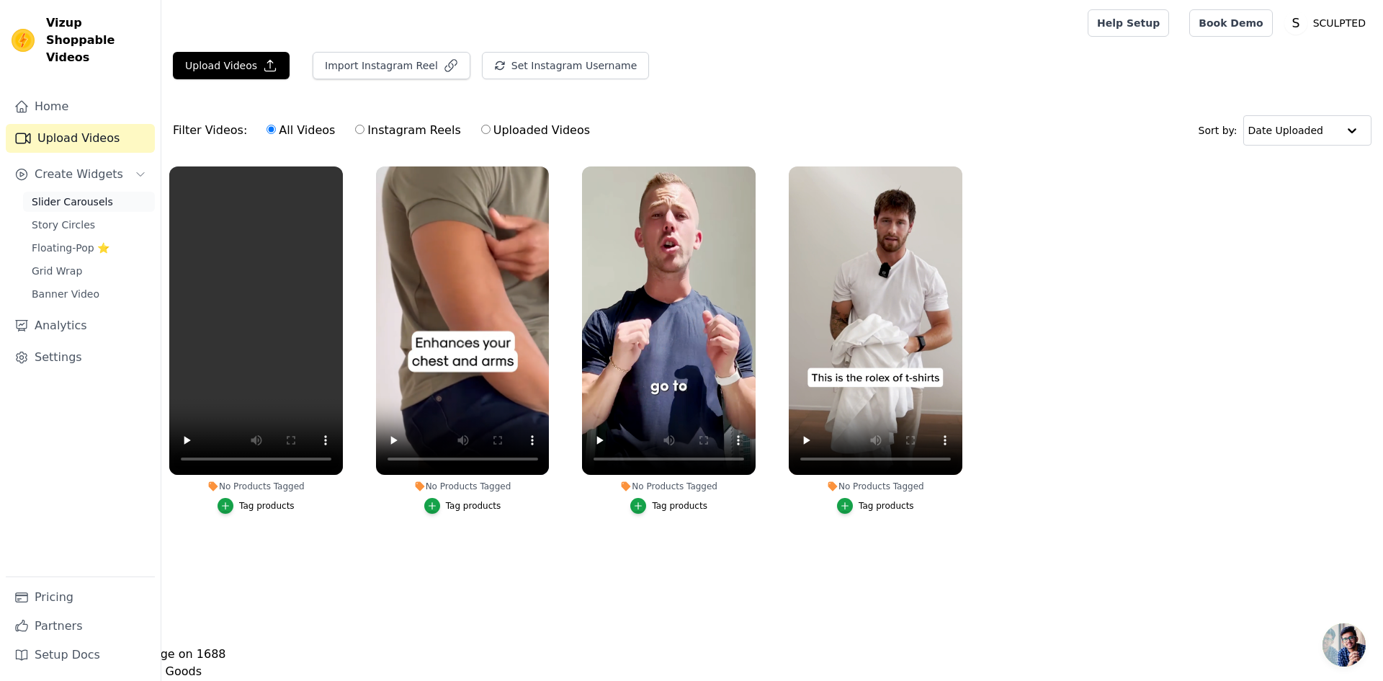
click at [57, 194] on span "Slider Carousels" at bounding box center [72, 201] width 81 height 14
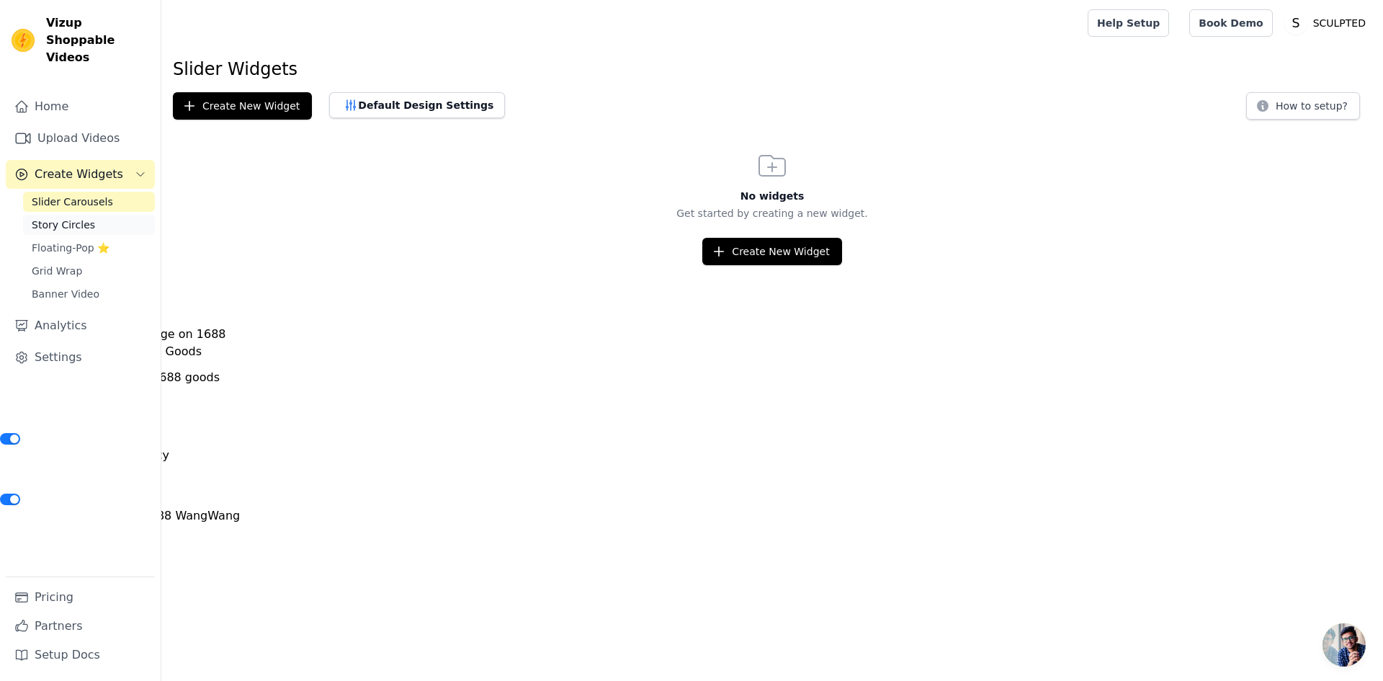
click at [76, 217] on span "Story Circles" at bounding box center [63, 224] width 63 height 14
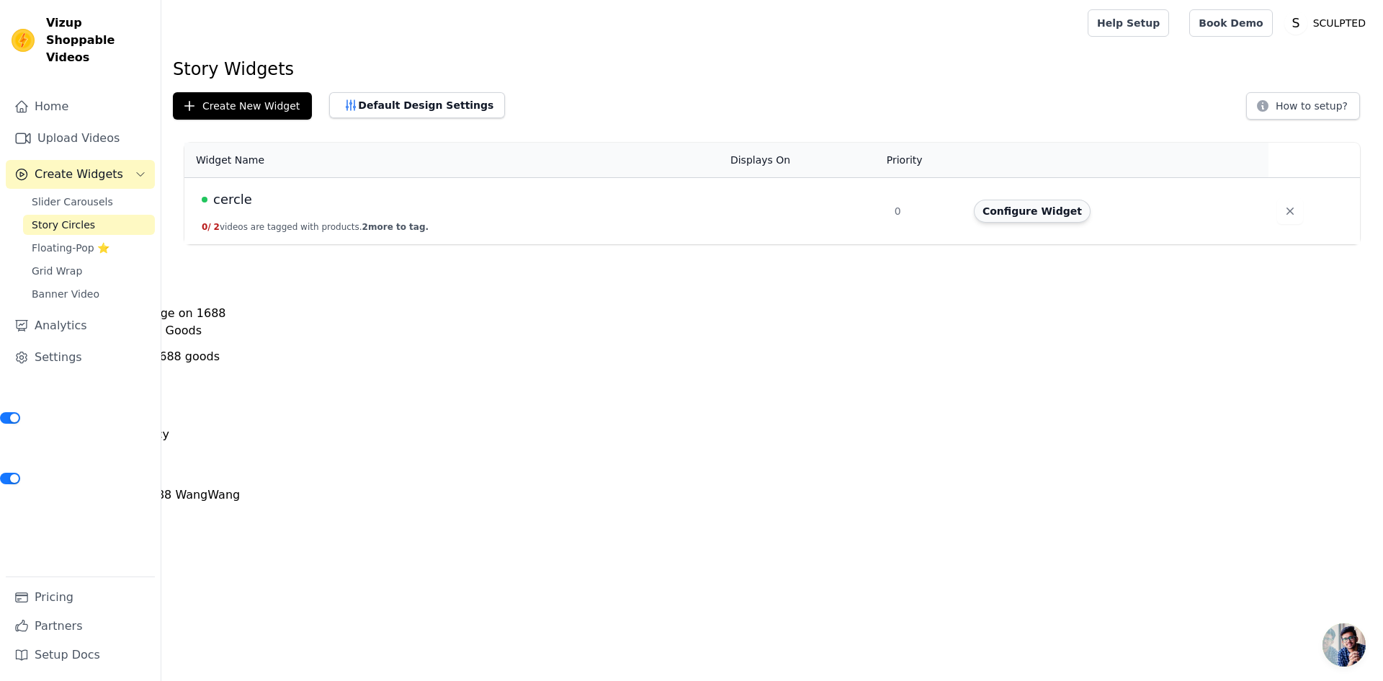
click at [1057, 215] on button "Configure Widget" at bounding box center [1032, 210] width 117 height 23
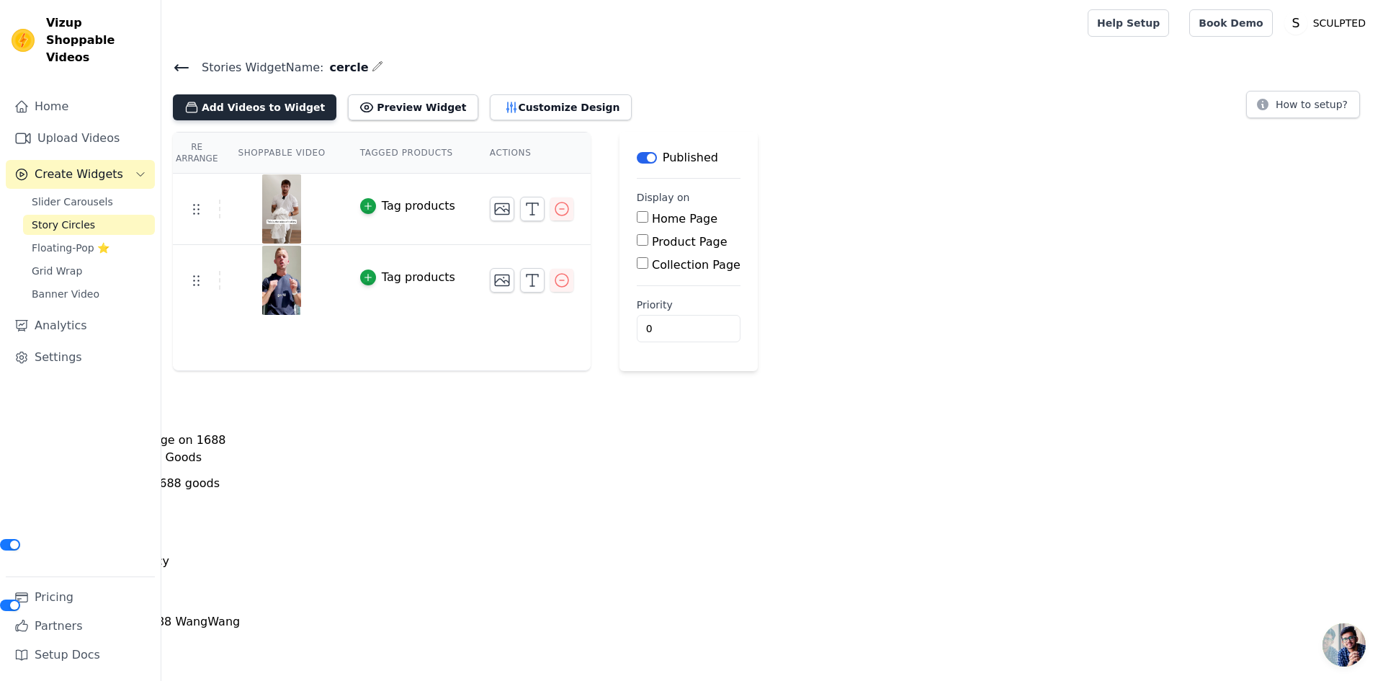
click at [246, 109] on button "Add Videos to Widget" at bounding box center [254, 107] width 163 height 26
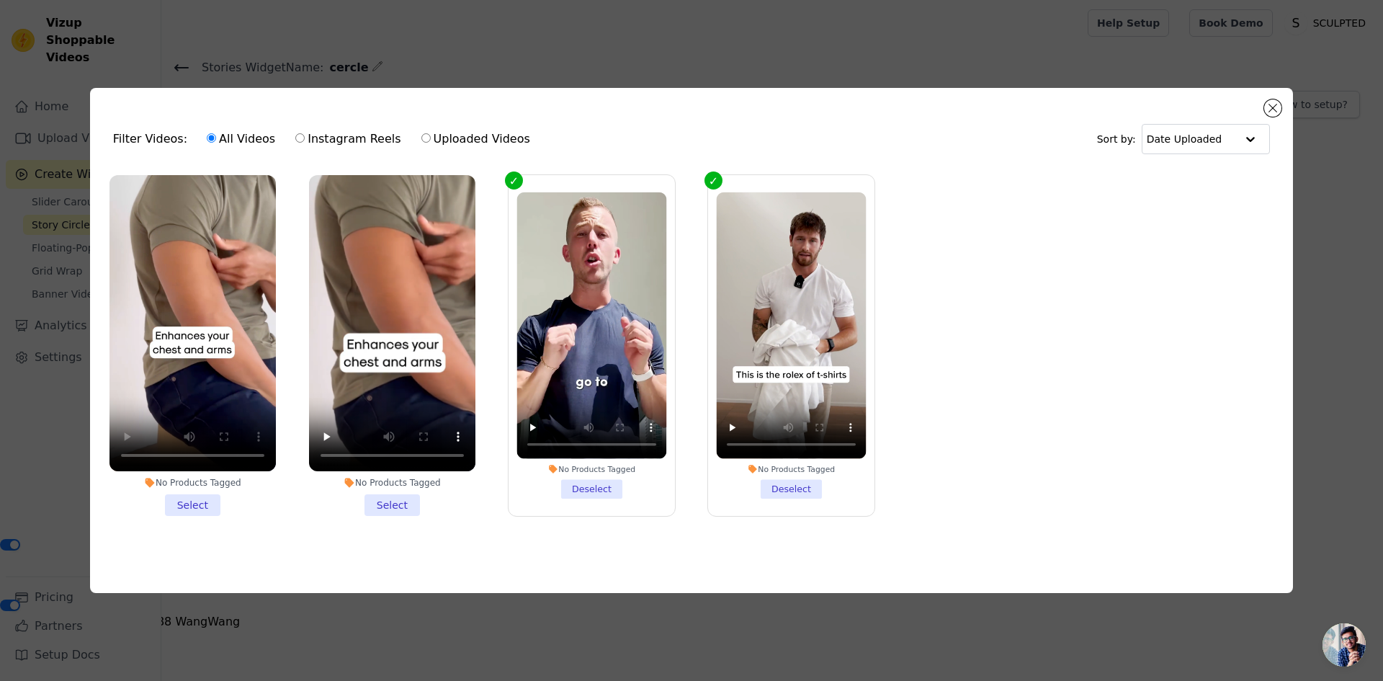
click at [192, 498] on li "No Products Tagged Select" at bounding box center [192, 345] width 166 height 341
click at [0, 0] on input "No Products Tagged Select" at bounding box center [0, 0] width 0 height 0
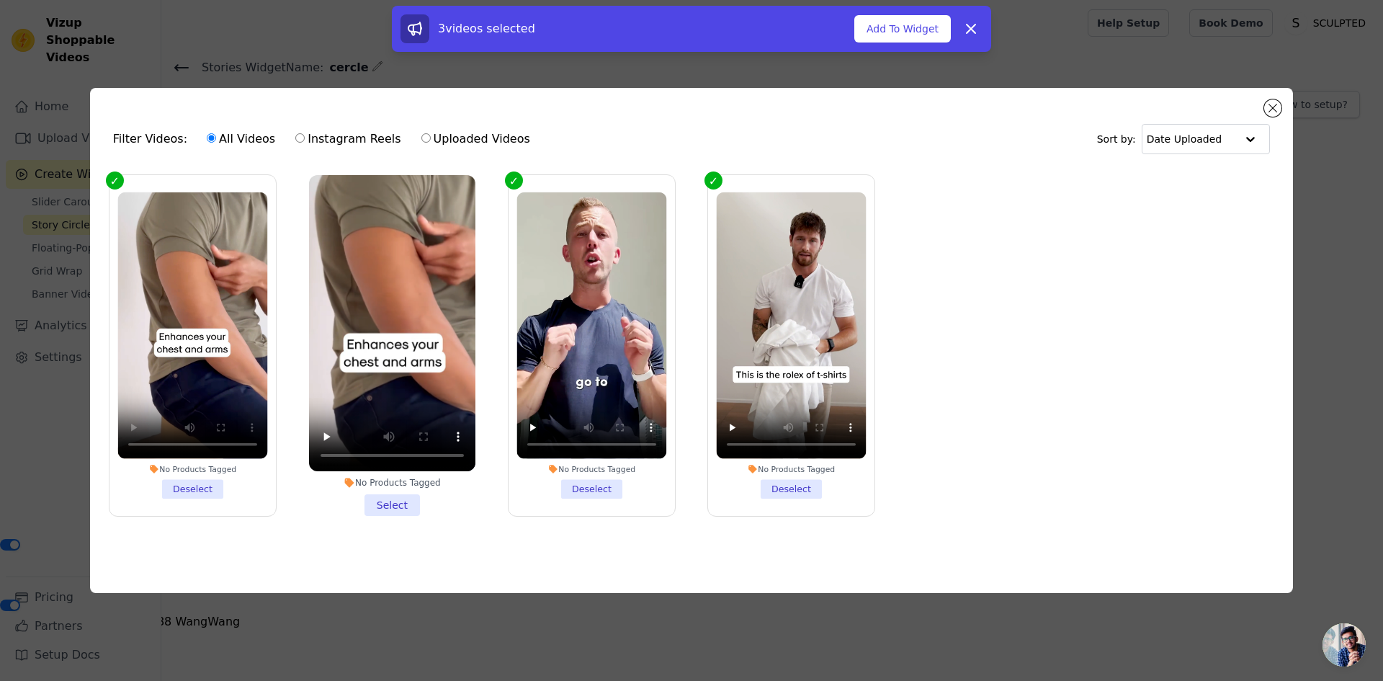
click at [886, 44] on div "3 videos selected Add To Widget Dismiss" at bounding box center [691, 29] width 599 height 46
click at [893, 29] on button "Add To Widget" at bounding box center [902, 28] width 96 height 27
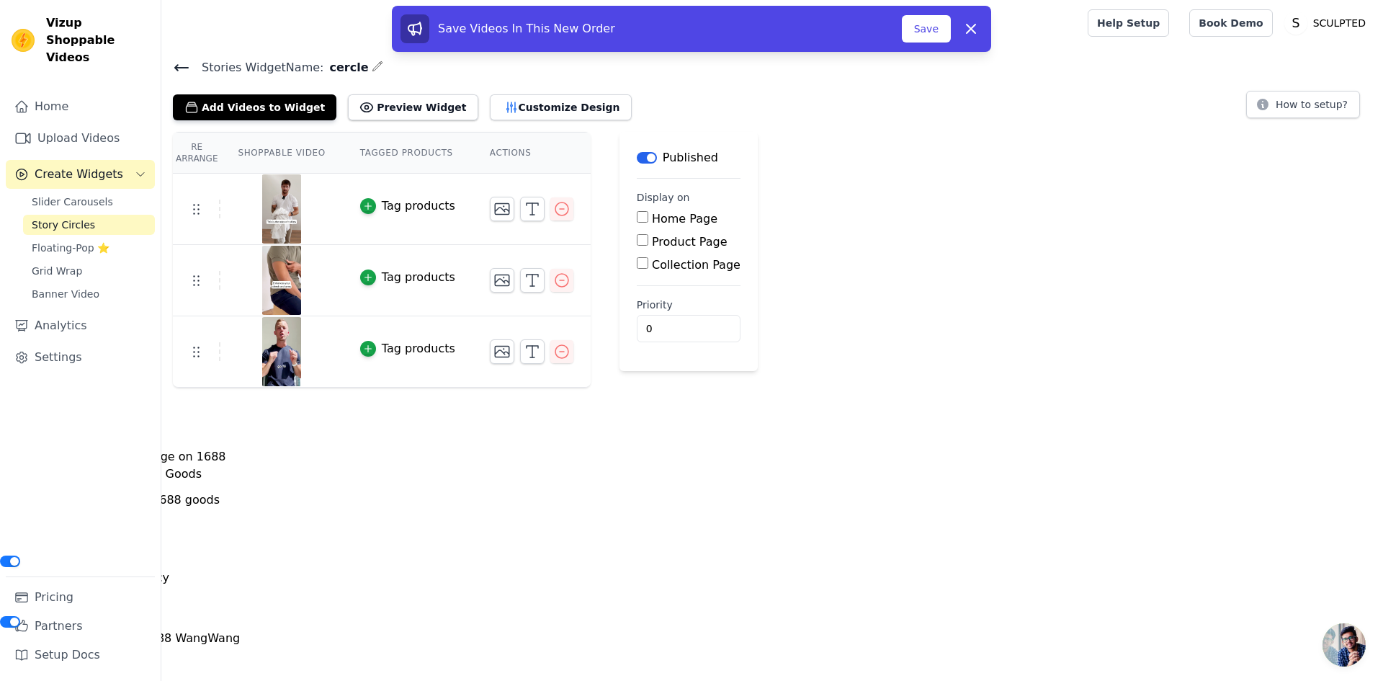
click at [271, 230] on img at bounding box center [281, 208] width 40 height 69
click at [925, 33] on button "Save" at bounding box center [926, 28] width 49 height 27
click at [928, 24] on button "Save" at bounding box center [926, 28] width 49 height 27
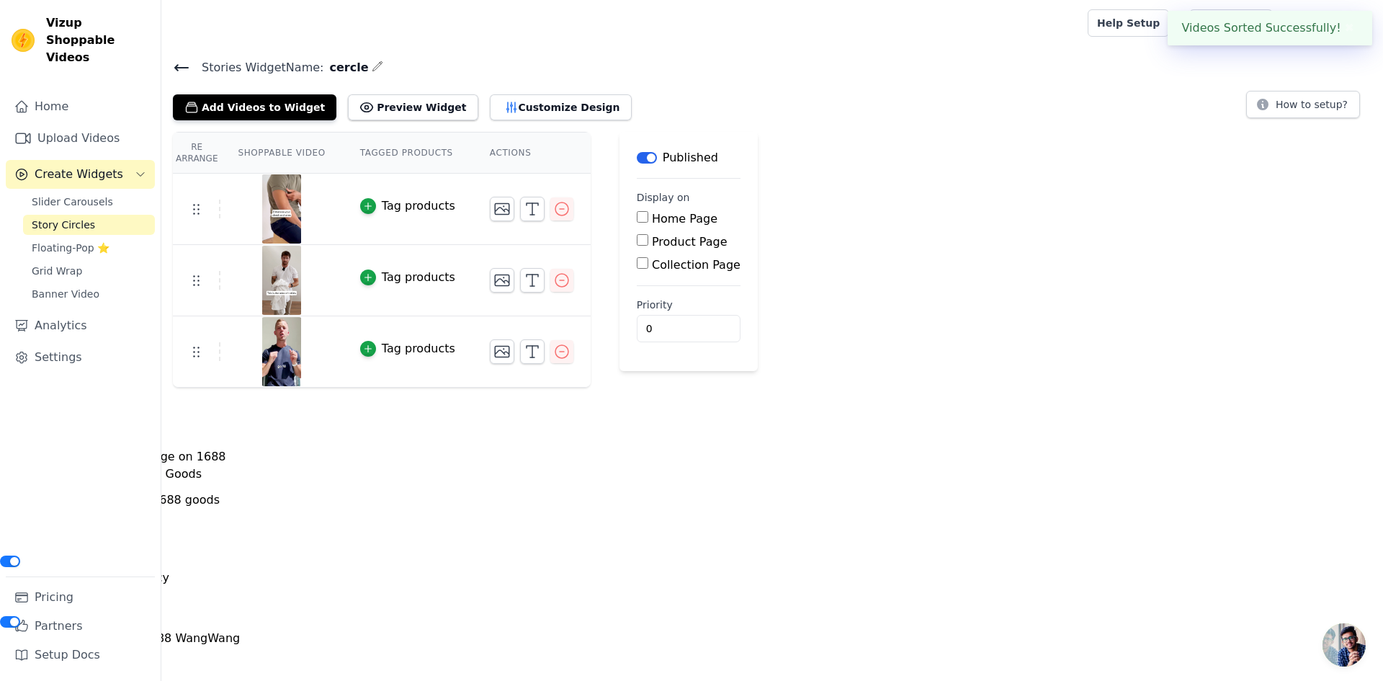
click at [58, 215] on link "Story Circles" at bounding box center [89, 225] width 132 height 20
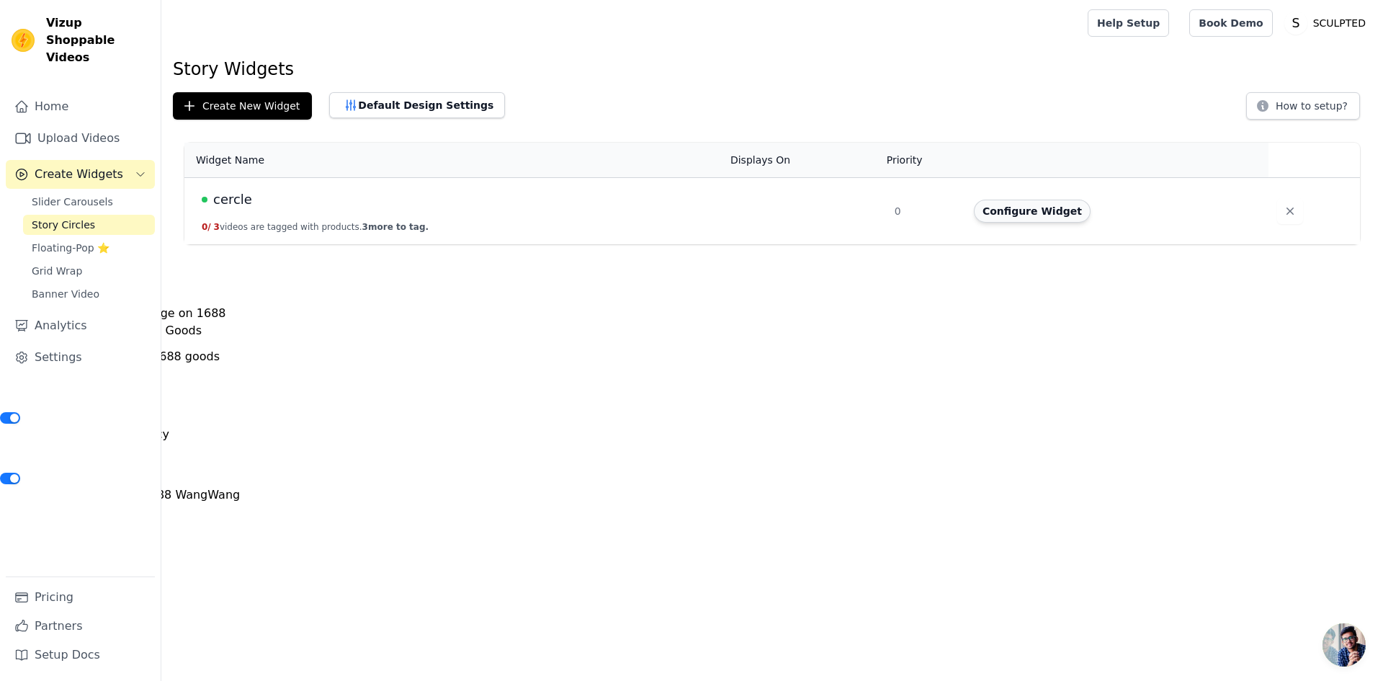
click at [1005, 210] on button "Configure Widget" at bounding box center [1032, 210] width 117 height 23
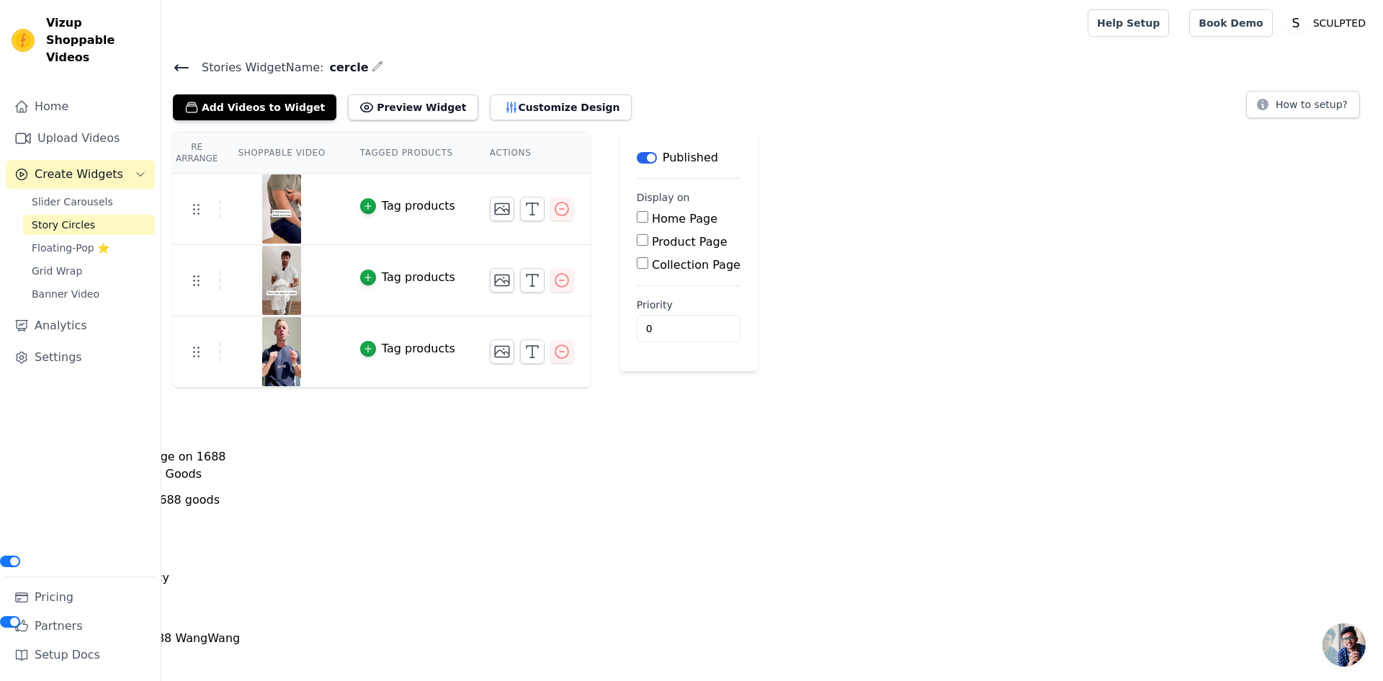
click at [372, 66] on icon "button" at bounding box center [376, 65] width 9 height 9
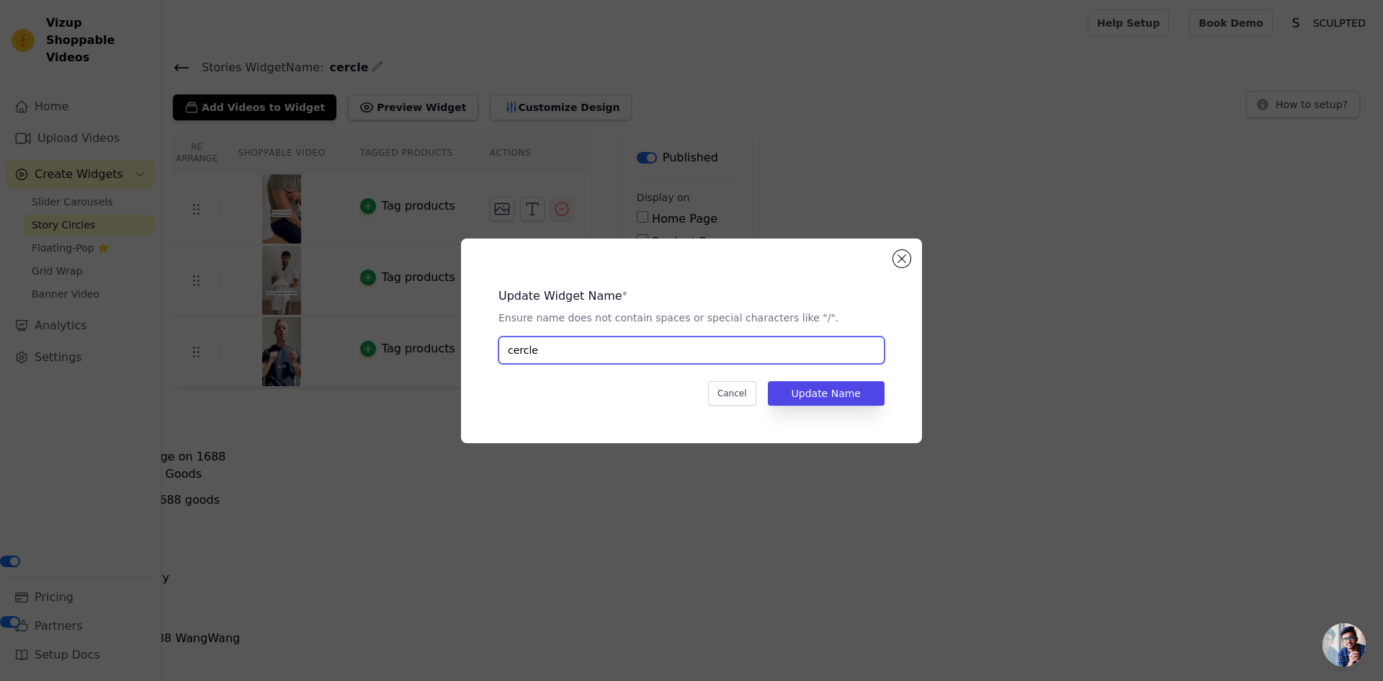
drag, startPoint x: 580, startPoint y: 359, endPoint x: 494, endPoint y: 359, distance: 86.4
click at [494, 359] on div "Update Widget Name * Ensure name does not contain spaces or special characters …" at bounding box center [691, 340] width 415 height 158
type input "a"
click at [827, 398] on button "Update Name" at bounding box center [826, 393] width 117 height 24
